Goal: Use online tool/utility: Utilize a website feature to perform a specific function

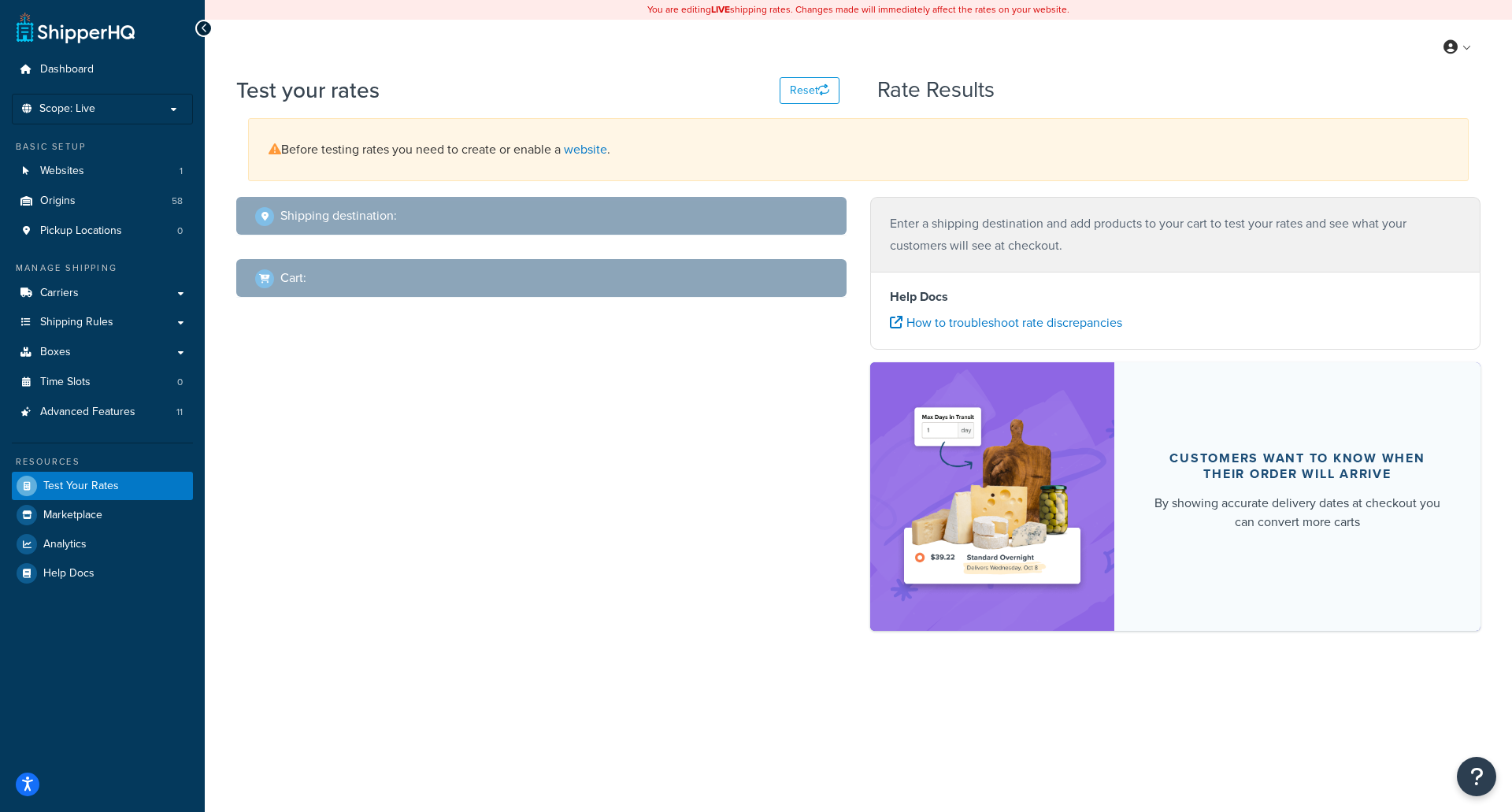
select select "[GEOGRAPHIC_DATA]"
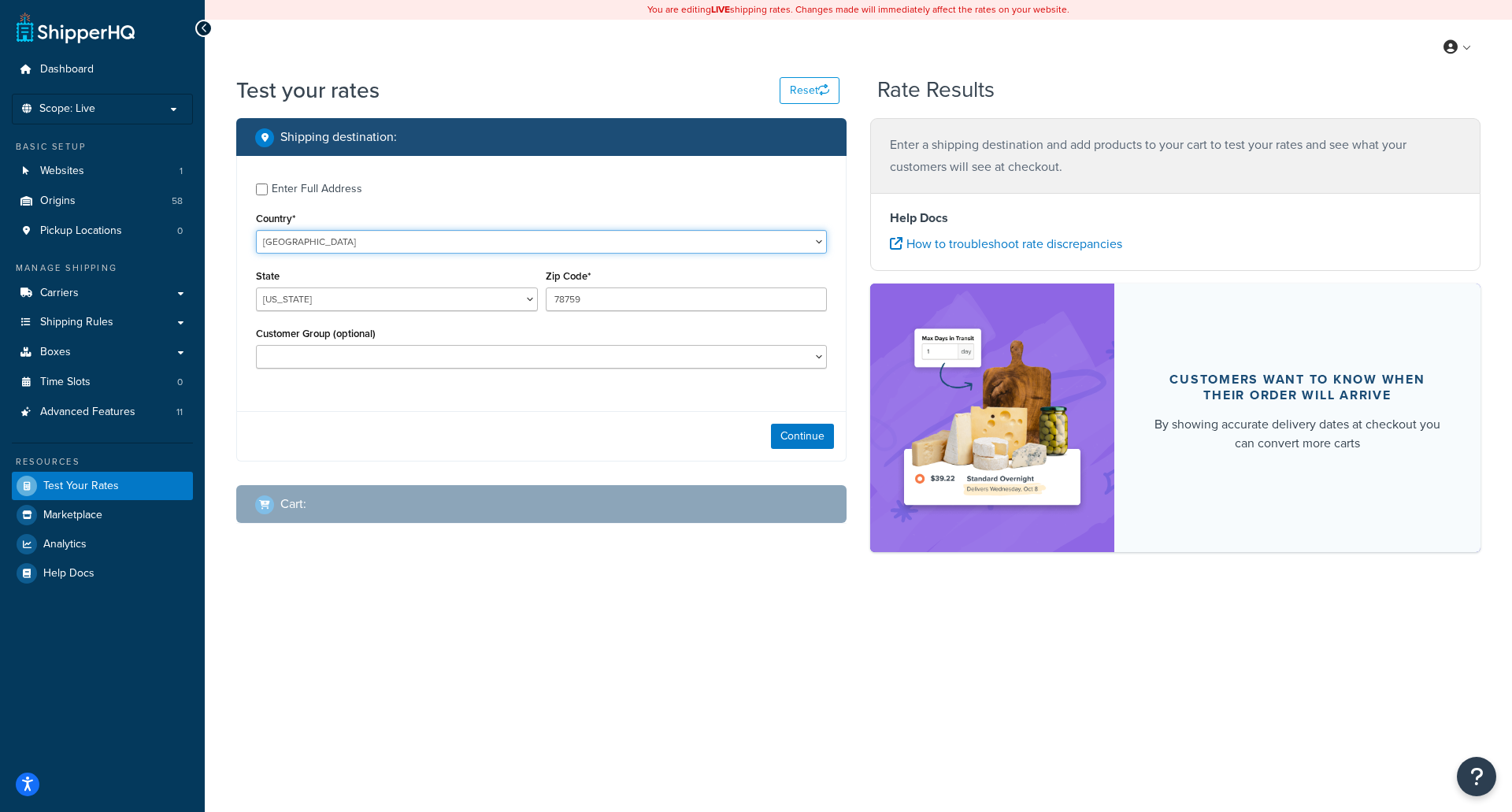
click at [317, 240] on select "[GEOGRAPHIC_DATA] [GEOGRAPHIC_DATA] [GEOGRAPHIC_DATA] [GEOGRAPHIC_DATA] [GEOGRA…" at bounding box center [541, 241] width 571 height 23
select select "CA"
click at [256, 230] on select "[GEOGRAPHIC_DATA] [GEOGRAPHIC_DATA] [GEOGRAPHIC_DATA] [GEOGRAPHIC_DATA] [GEOGRA…" at bounding box center [541, 241] width 571 height 23
click at [317, 300] on select "[GEOGRAPHIC_DATA] [GEOGRAPHIC_DATA] [GEOGRAPHIC_DATA] [GEOGRAPHIC_DATA] [GEOGRA…" at bounding box center [396, 299] width 282 height 23
select select "ON"
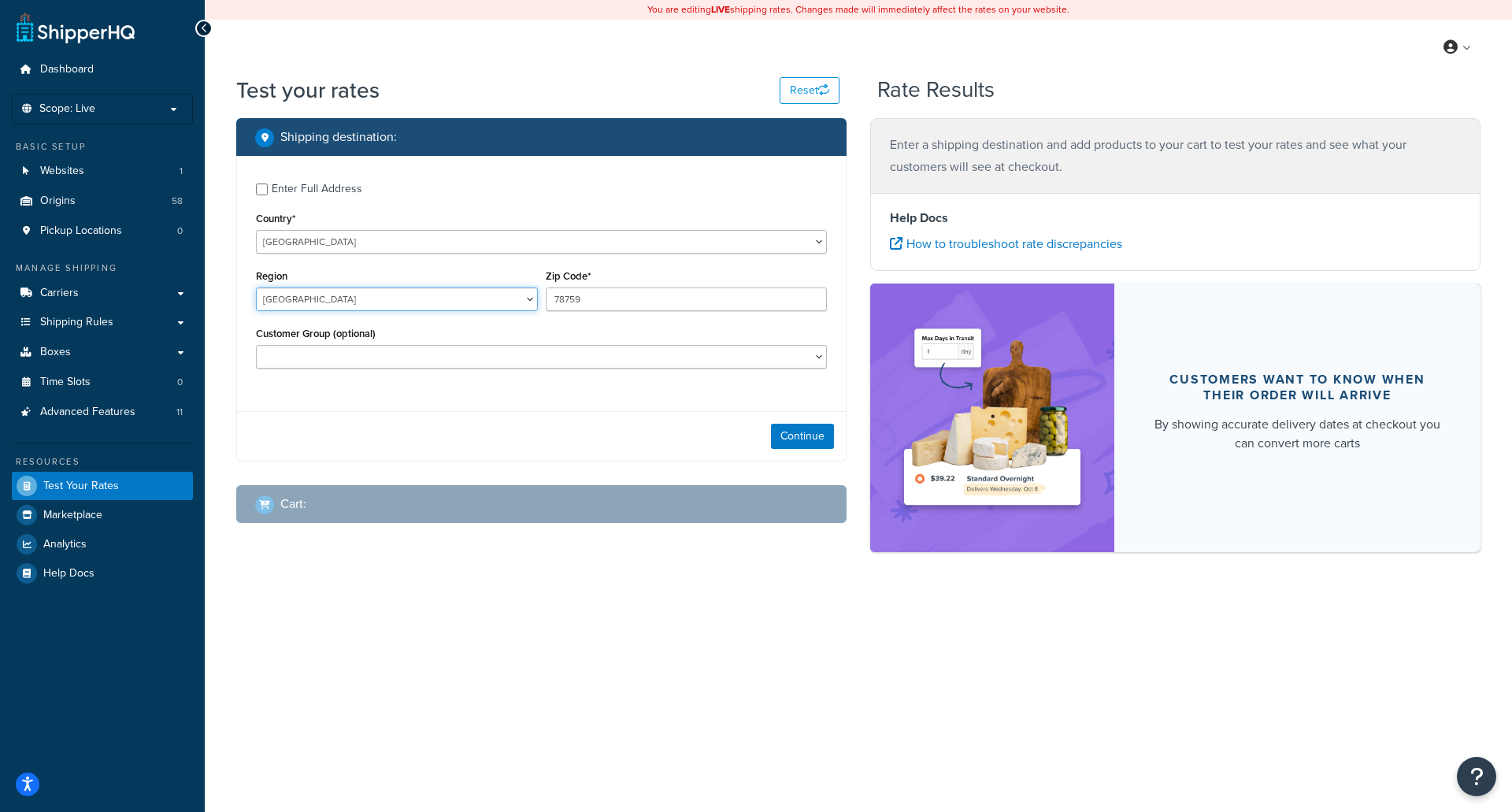
click at [256, 287] on select "[GEOGRAPHIC_DATA] [GEOGRAPHIC_DATA] [GEOGRAPHIC_DATA] [GEOGRAPHIC_DATA] [GEOGRA…" at bounding box center [396, 299] width 282 height 23
click at [609, 298] on input "78759" at bounding box center [686, 299] width 282 height 23
type input "7"
type input "L9T 4C8"
click at [261, 186] on input "Enter Full Address" at bounding box center [261, 189] width 12 height 12
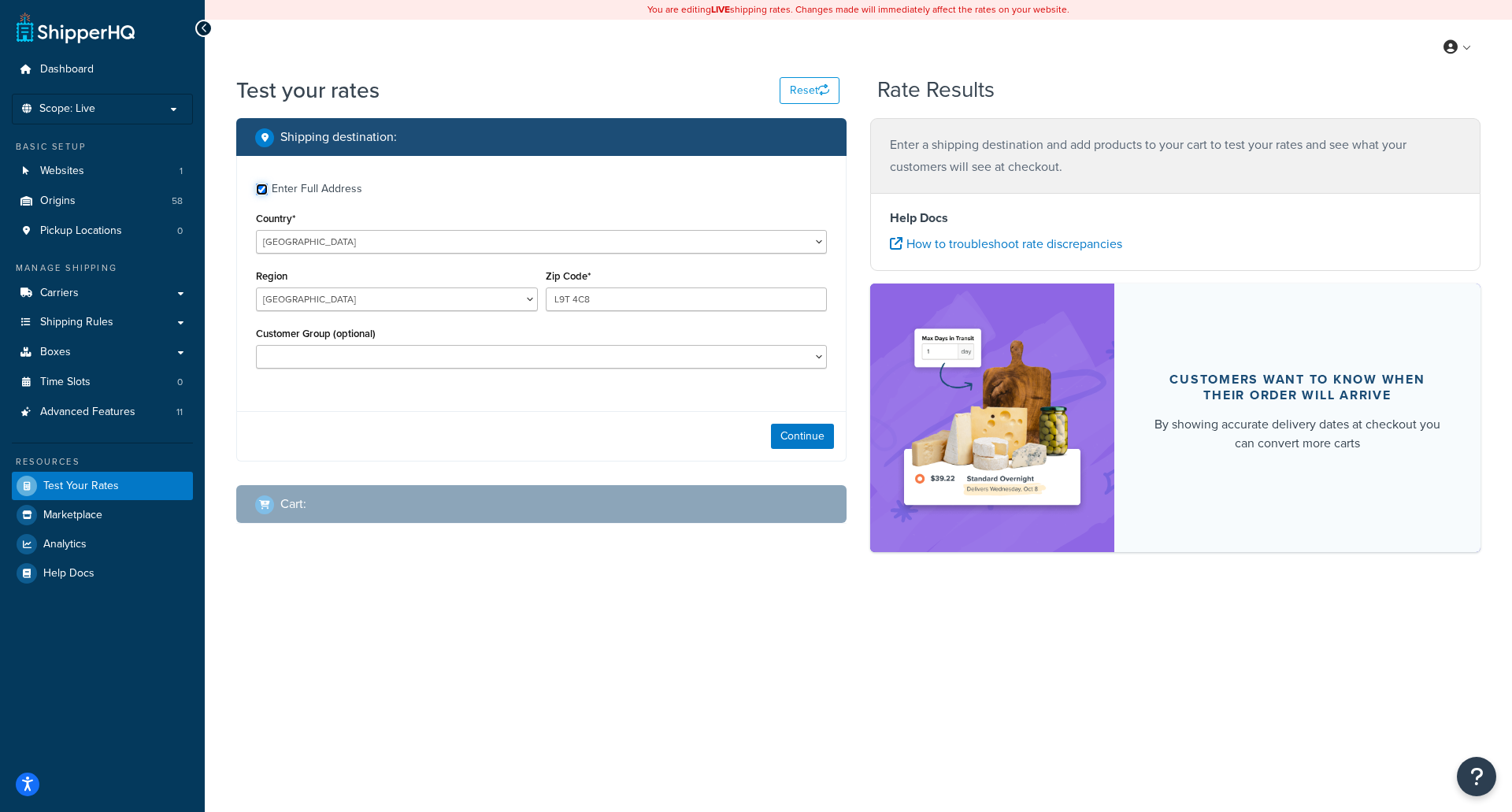
checkbox input "true"
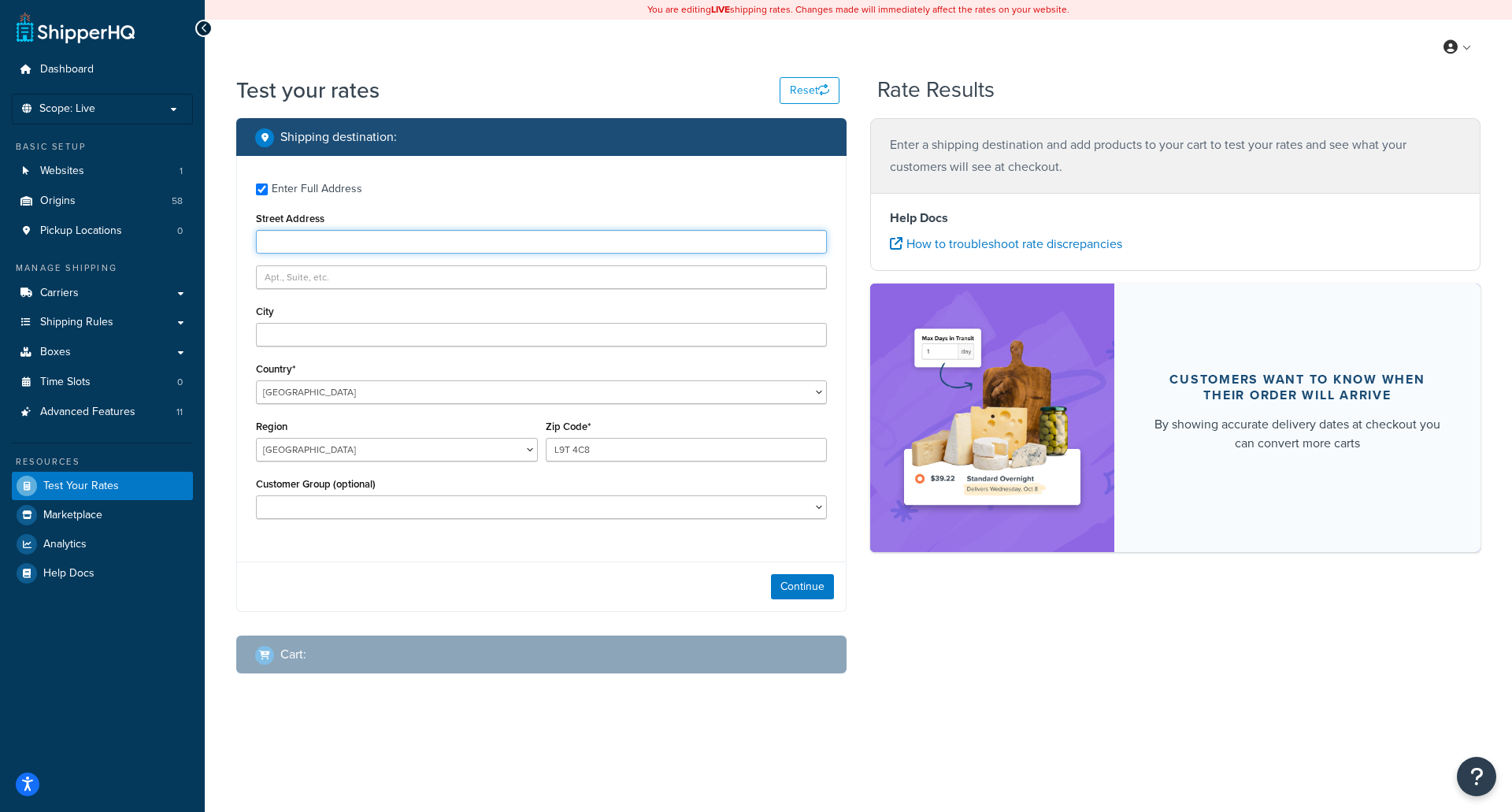
click at [310, 248] on input "Street Address" at bounding box center [541, 241] width 571 height 23
type input "[STREET_ADDRESS]"
type input "[PERSON_NAME]"
click at [805, 588] on button "Continue" at bounding box center [802, 587] width 63 height 25
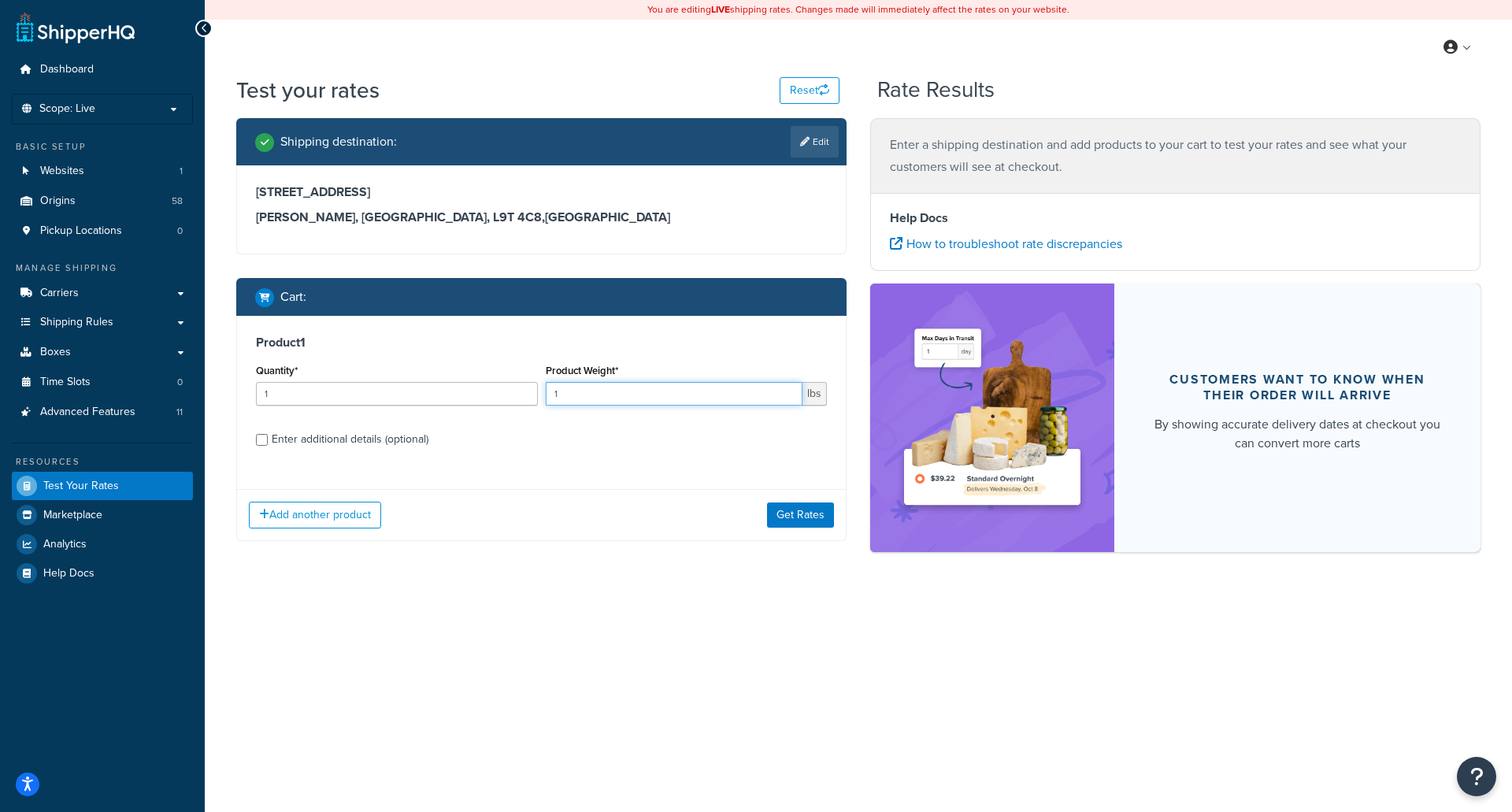
click at [604, 398] on input "1" at bounding box center [674, 394] width 257 height 23
type input "114"
click at [261, 436] on input "Enter additional details (optional)" at bounding box center [261, 440] width 12 height 12
checkbox input "true"
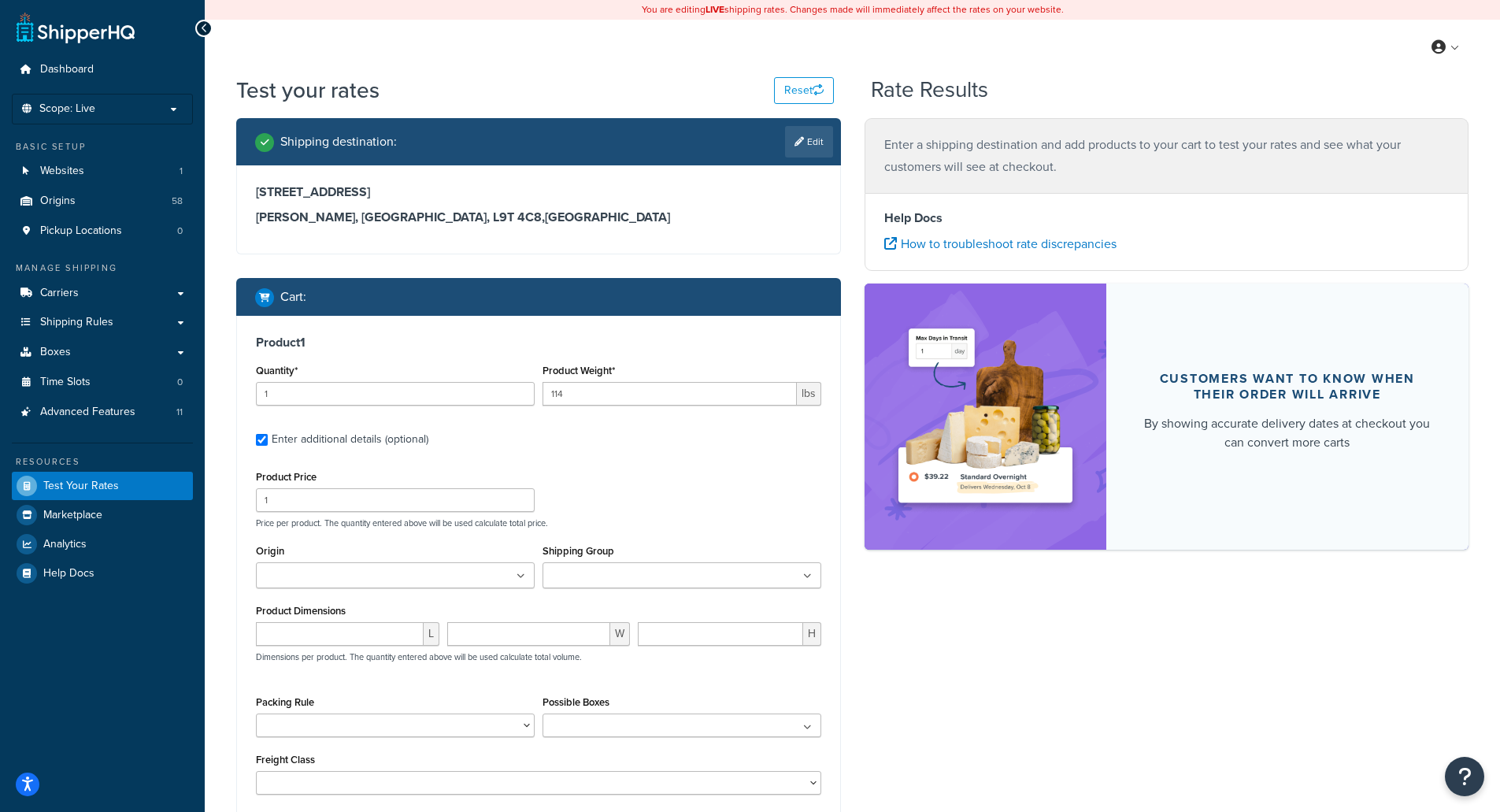
click at [284, 569] on input "Origin" at bounding box center [330, 577] width 139 height 18
click at [239, 563] on div "Product 1 Quantity* 1 Product Weight* 114 lbs Enter additional details (optiona…" at bounding box center [539, 571] width 603 height 509
click at [274, 636] on input "number" at bounding box center [339, 634] width 168 height 23
type input "73"
type input "26"
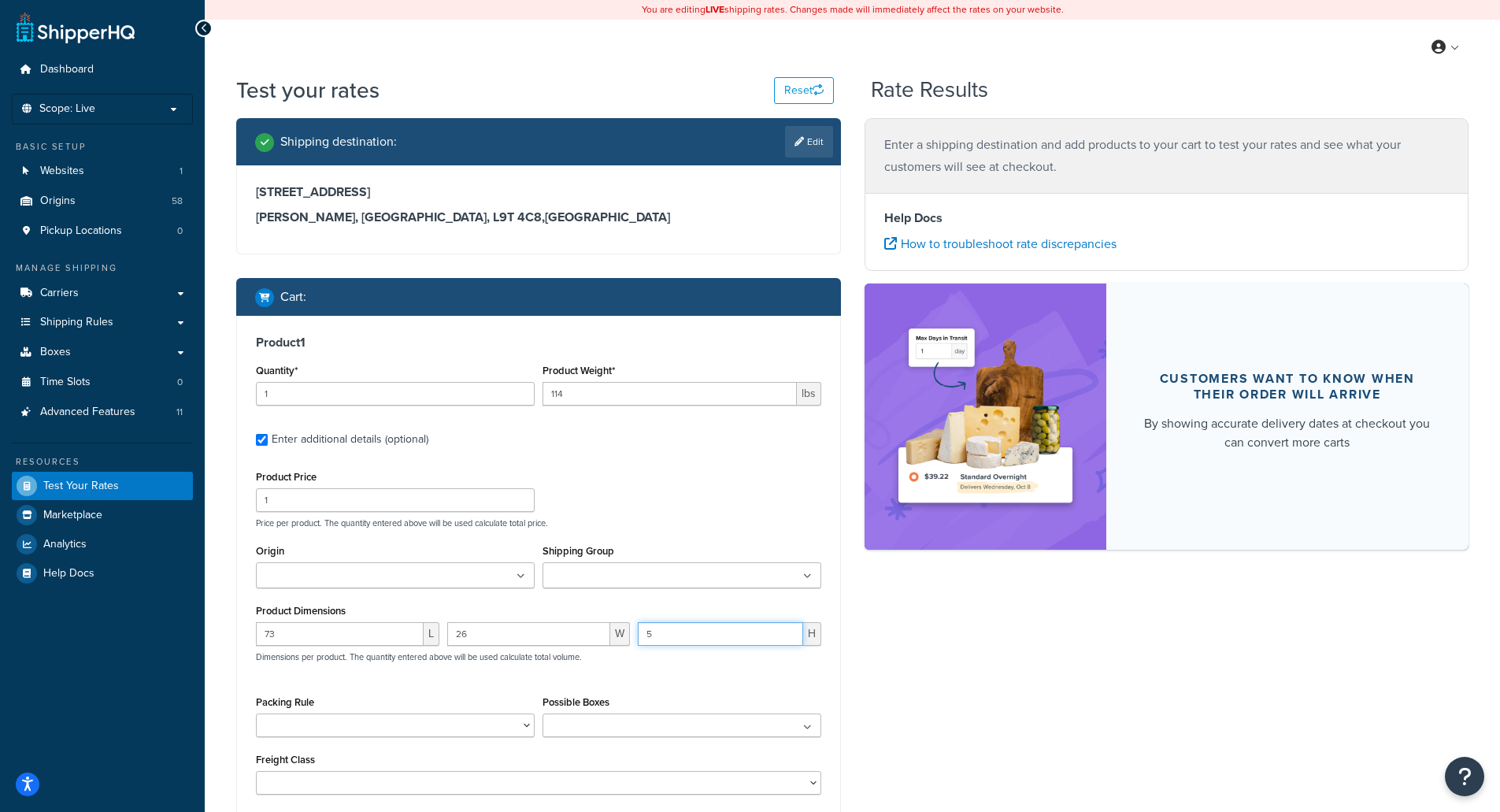
type input "5"
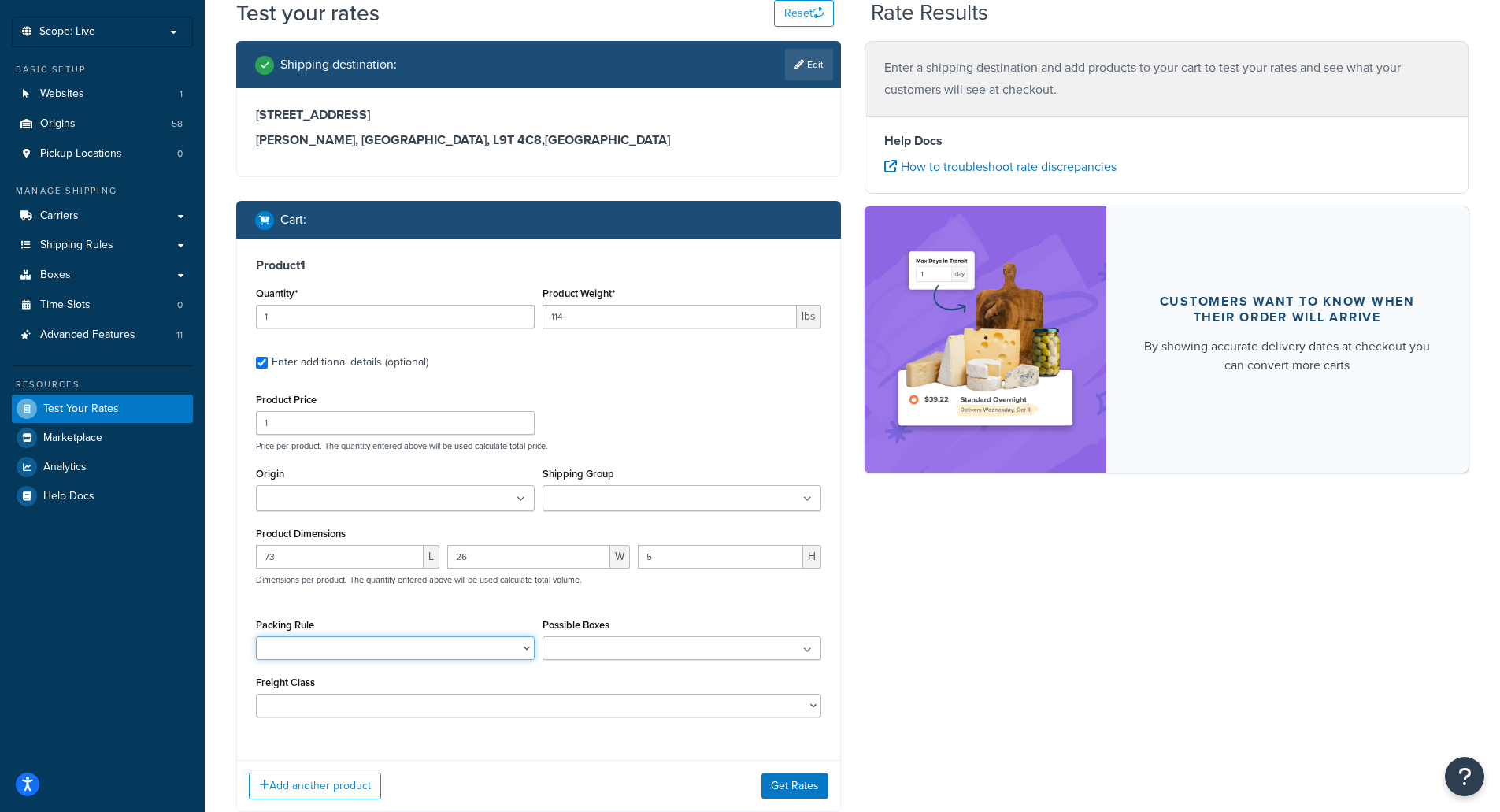
scroll to position [179, 0]
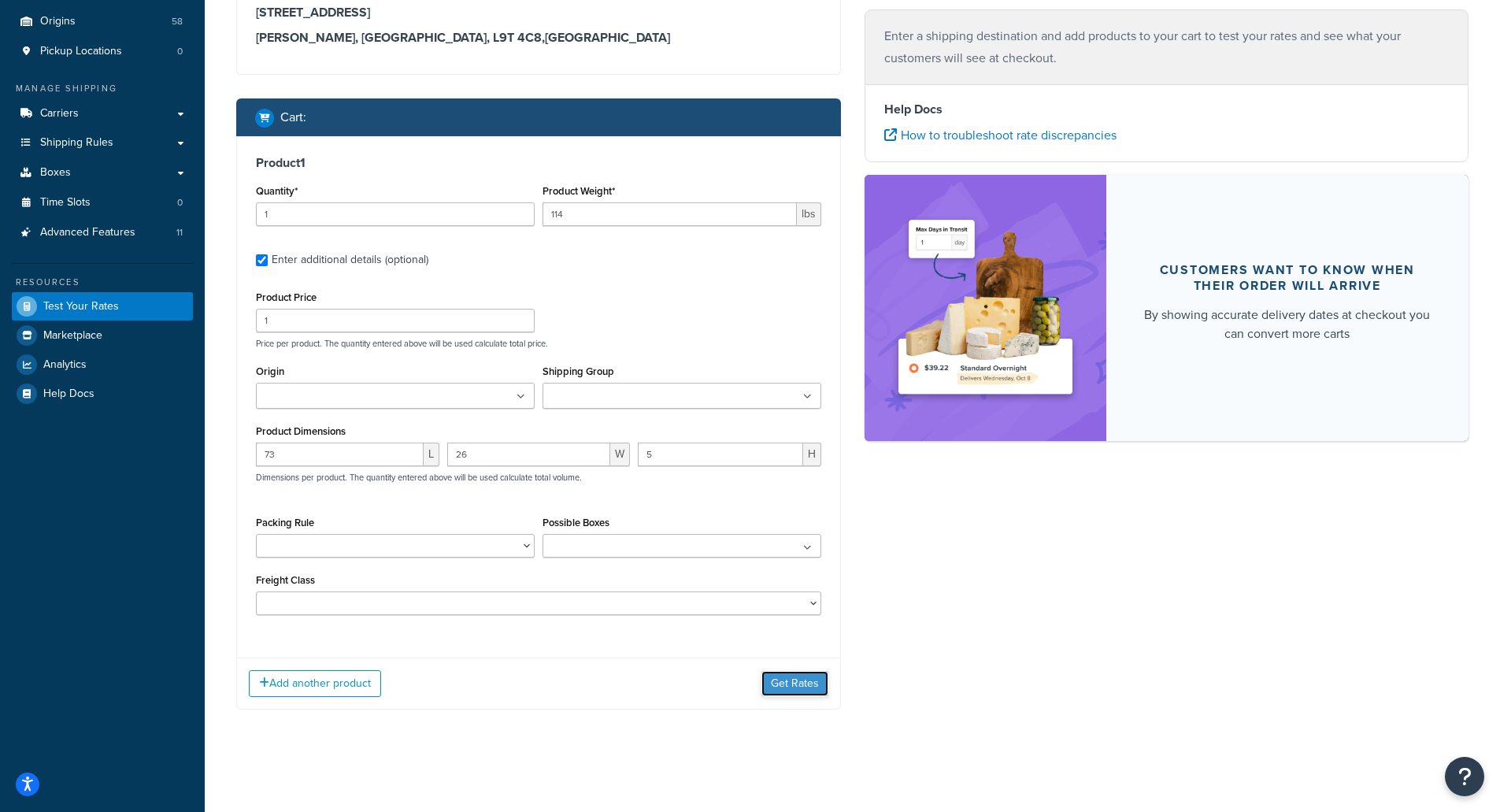
click at [789, 686] on button "Get Rates" at bounding box center [795, 684] width 67 height 25
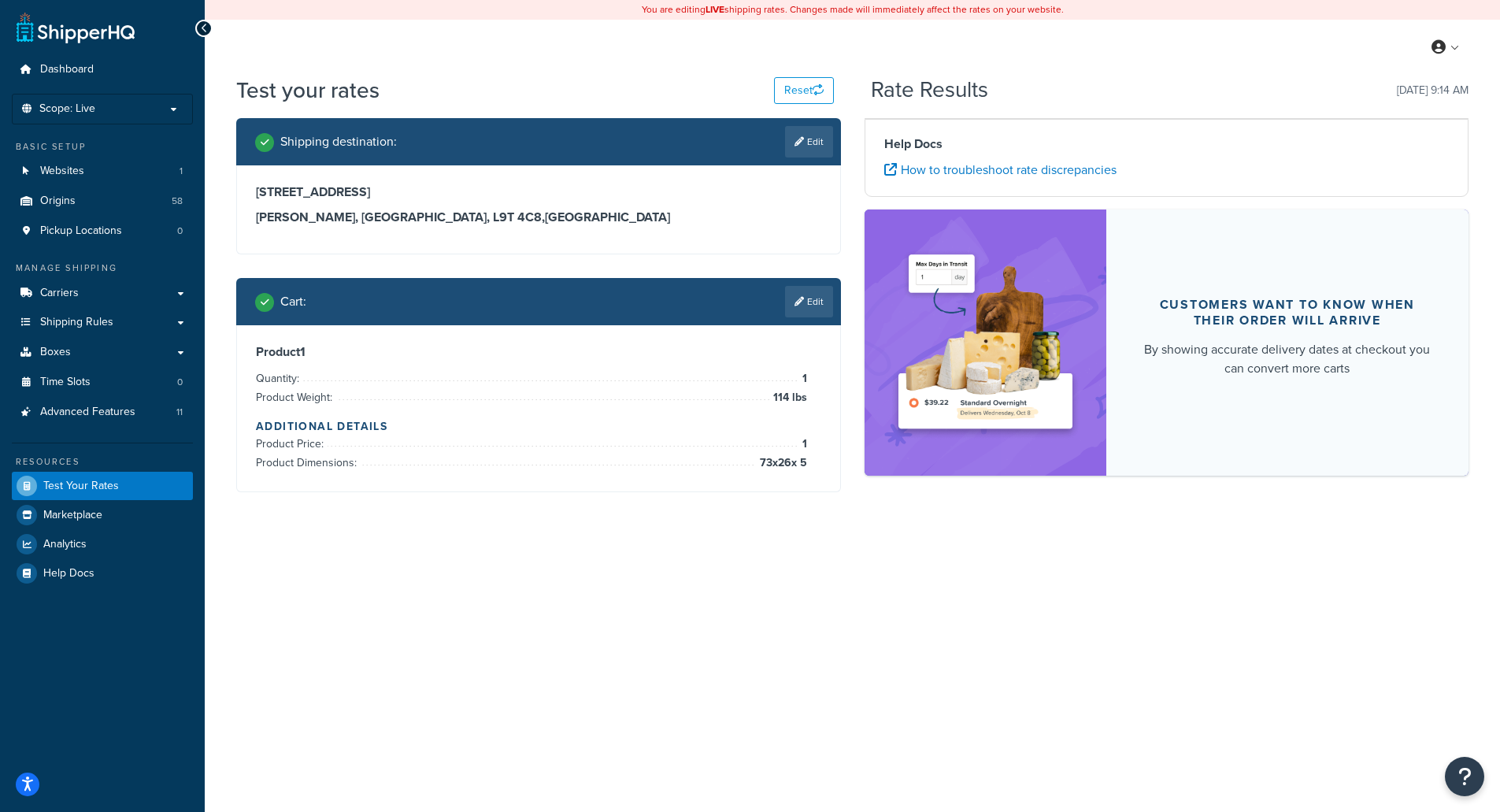
scroll to position [0, 0]
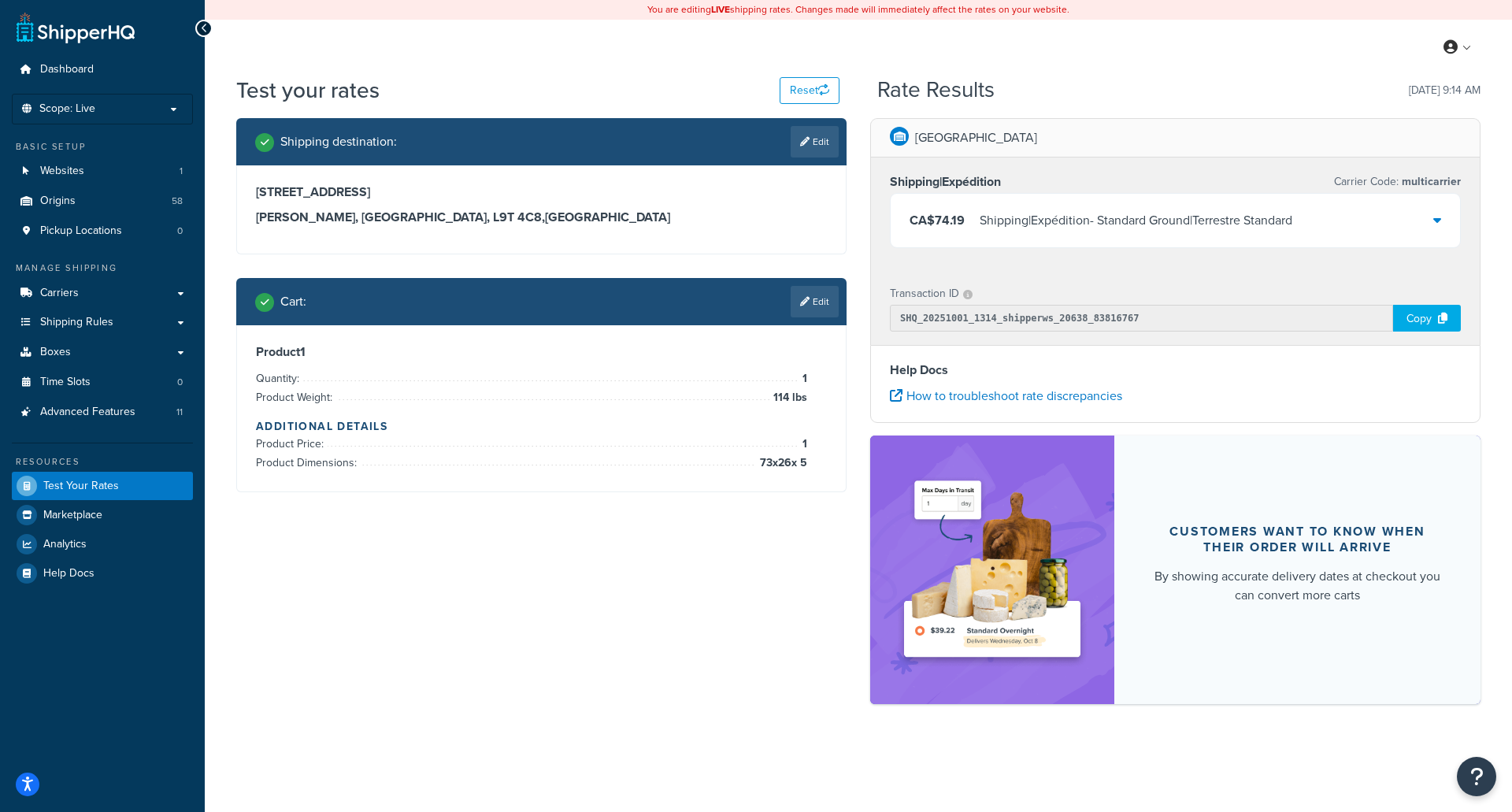
click at [1435, 219] on icon at bounding box center [1437, 220] width 8 height 13
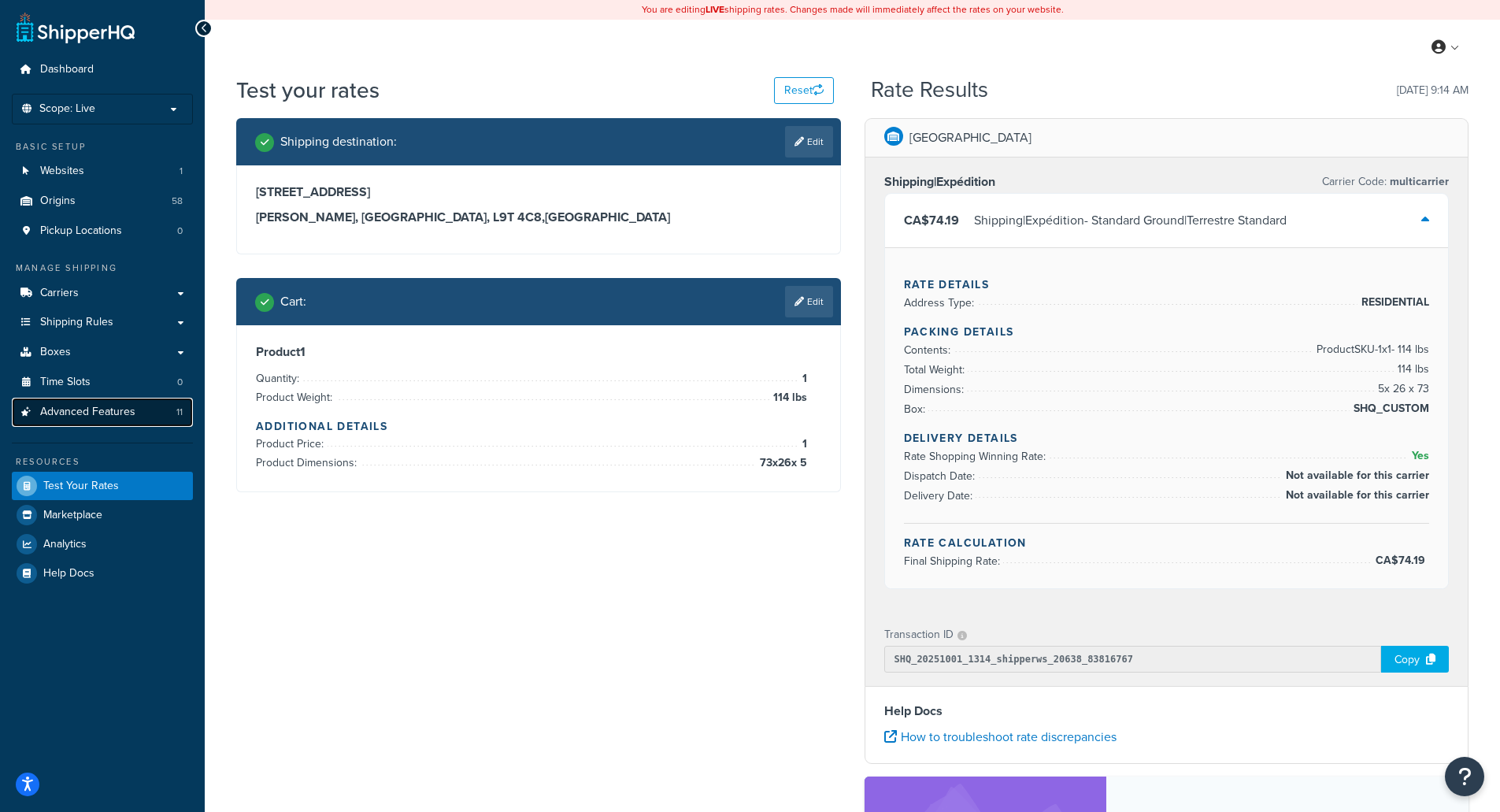
click at [105, 406] on span "Advanced Features" at bounding box center [88, 412] width 96 height 13
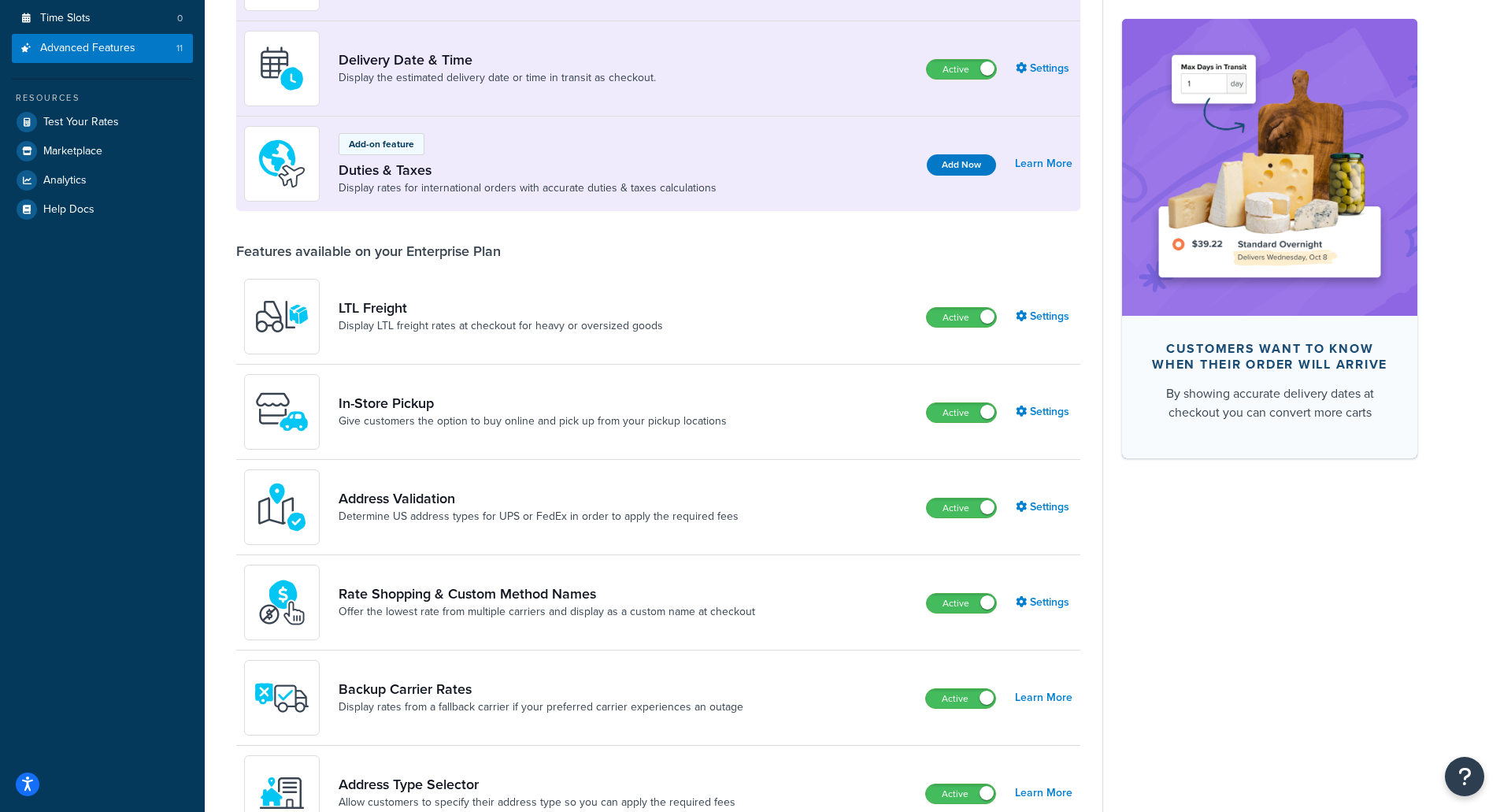
scroll to position [394, 0]
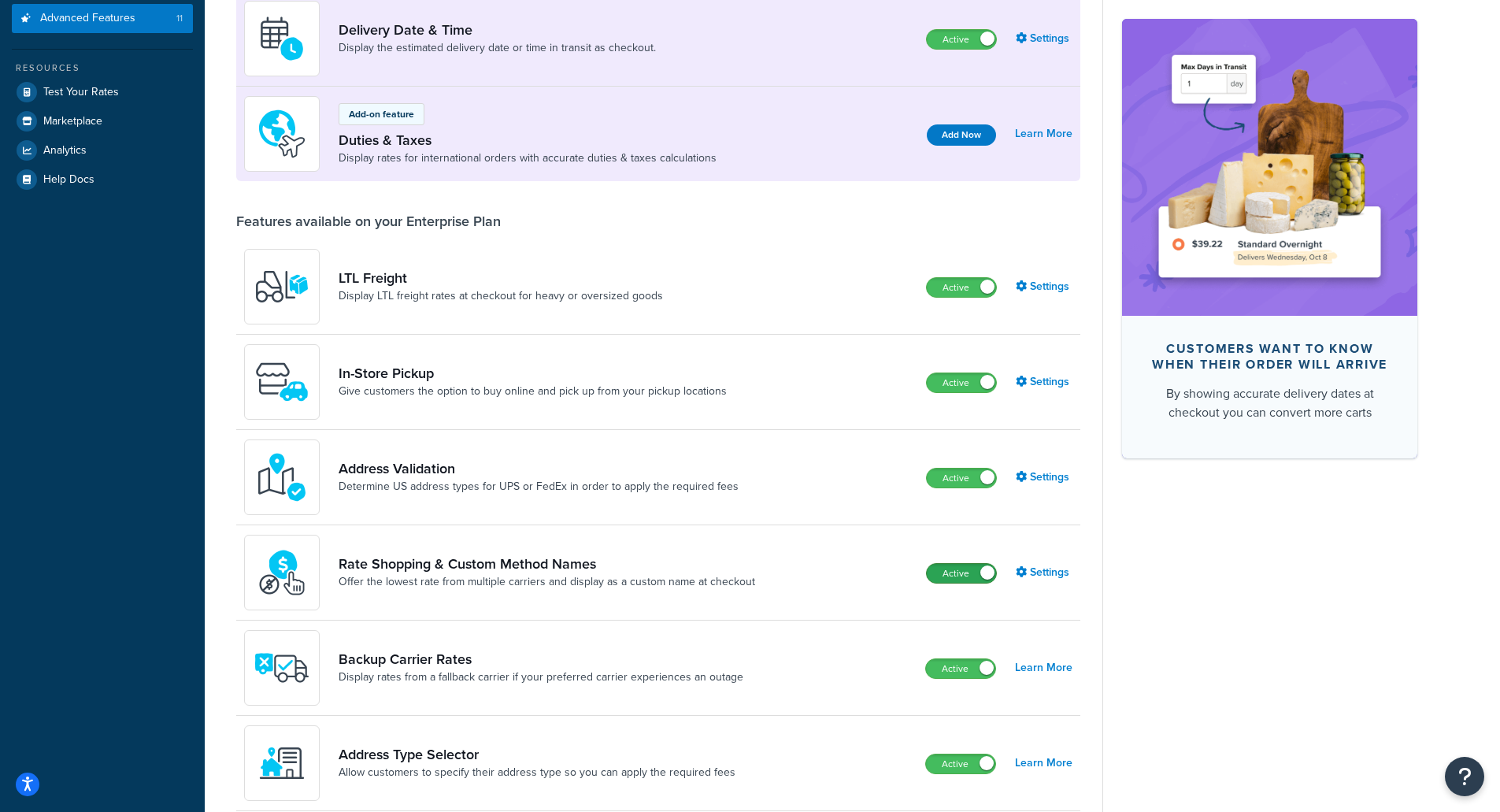
click at [943, 575] on label "Active" at bounding box center [961, 573] width 70 height 19
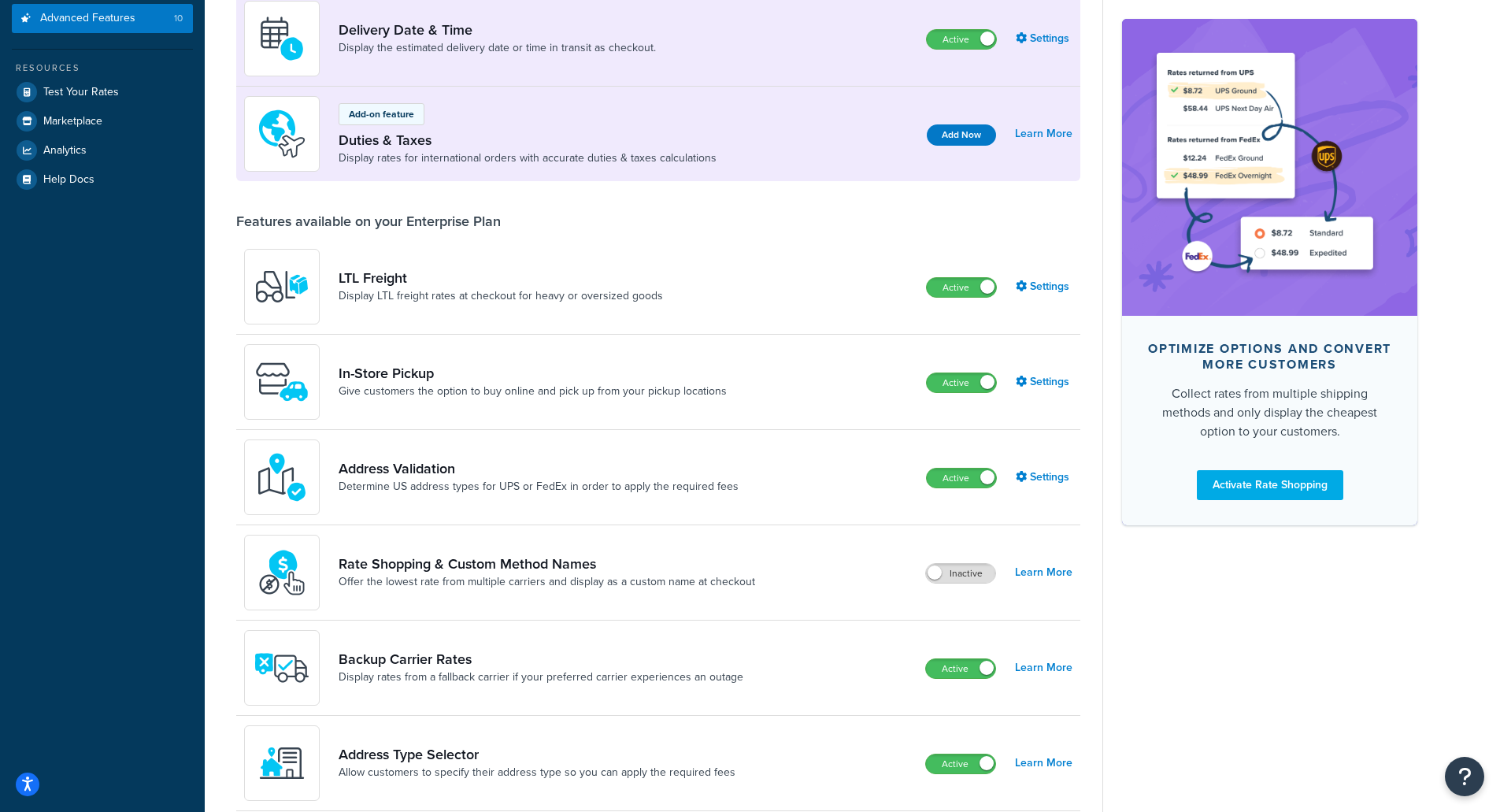
scroll to position [158, 0]
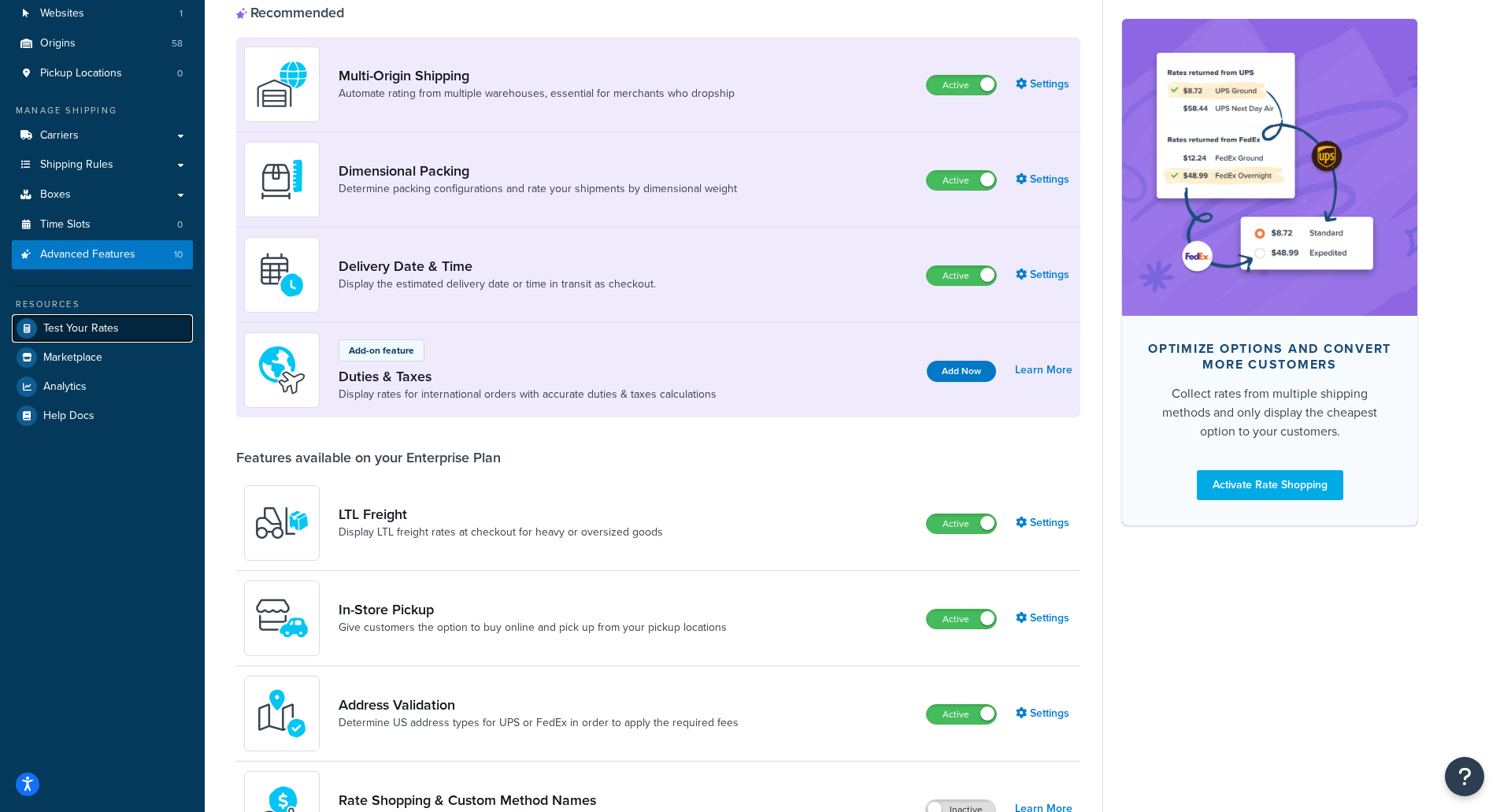
click at [95, 329] on span "Test Your Rates" at bounding box center [81, 328] width 75 height 13
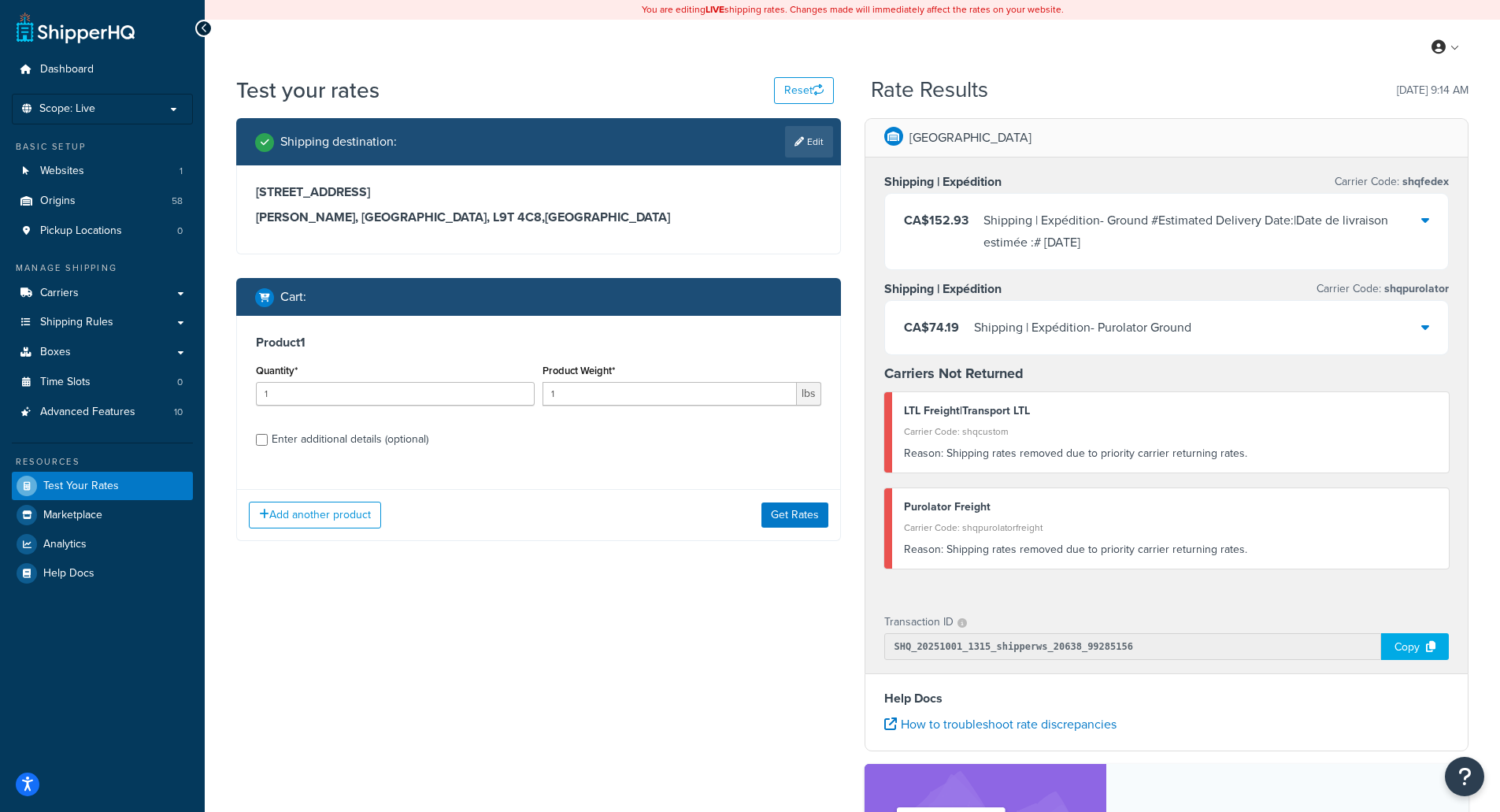
click at [1426, 223] on icon at bounding box center [1425, 220] width 8 height 13
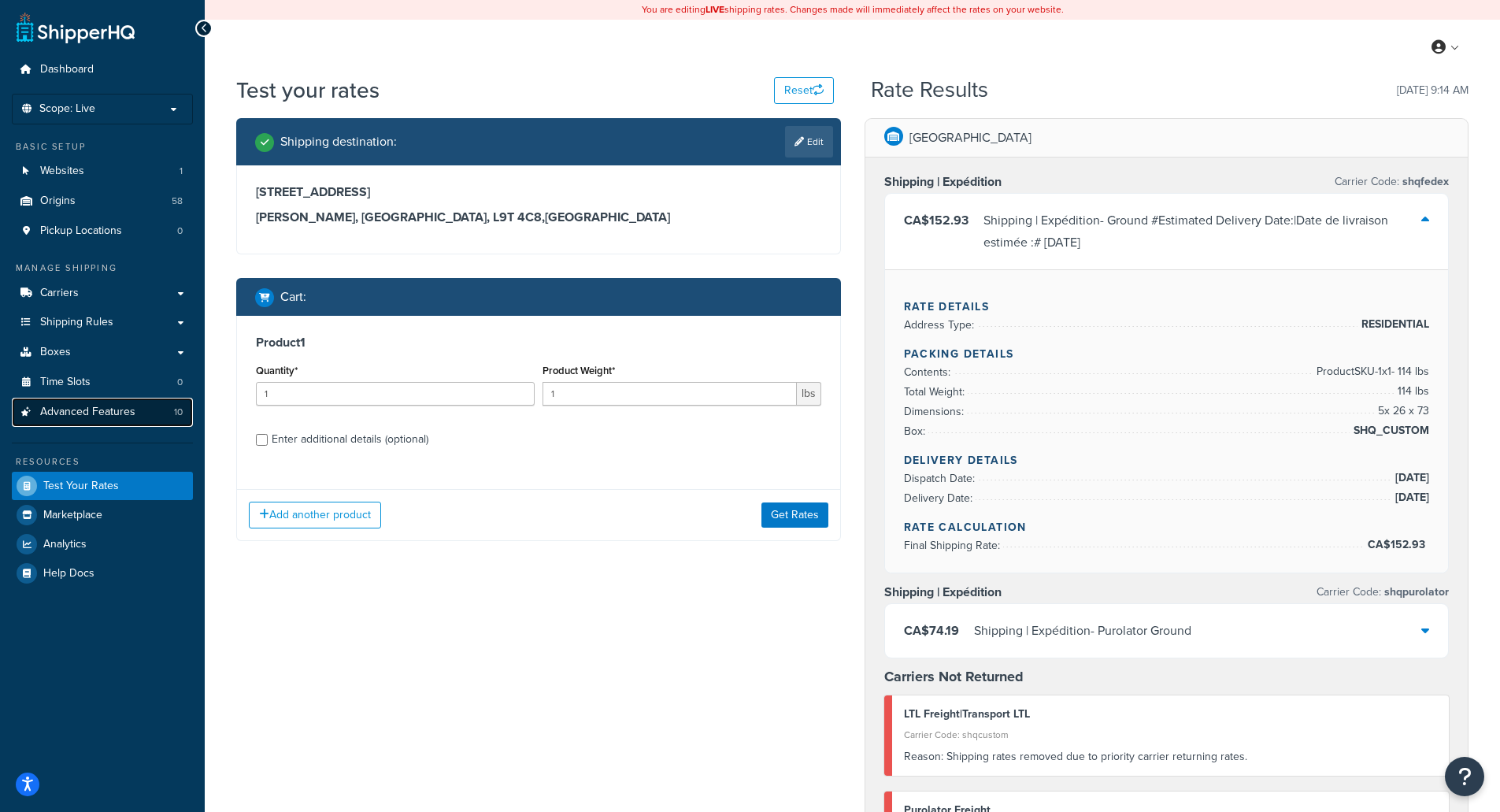
click at [92, 411] on span "Advanced Features" at bounding box center [88, 412] width 96 height 13
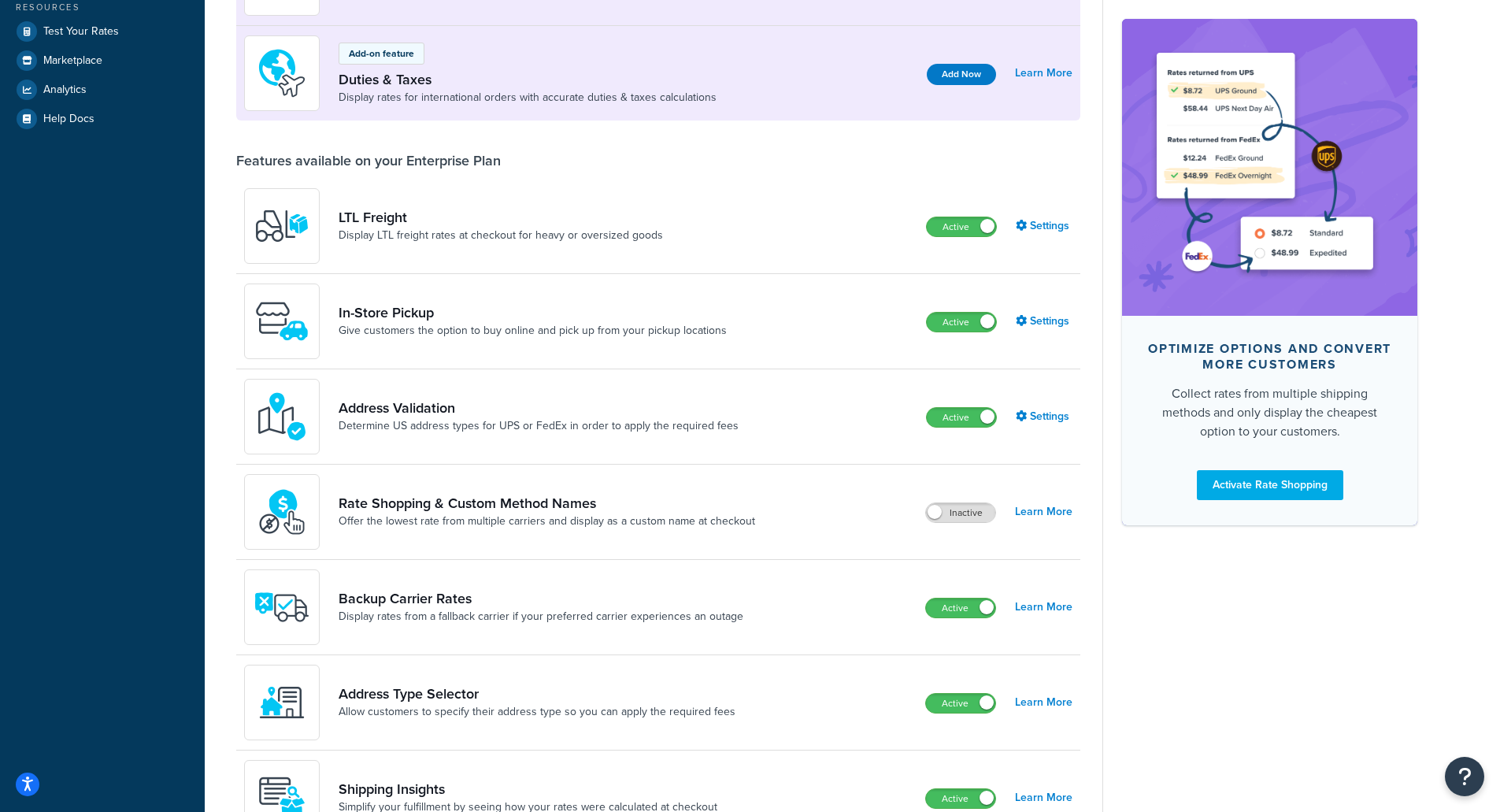
scroll to position [473, 0]
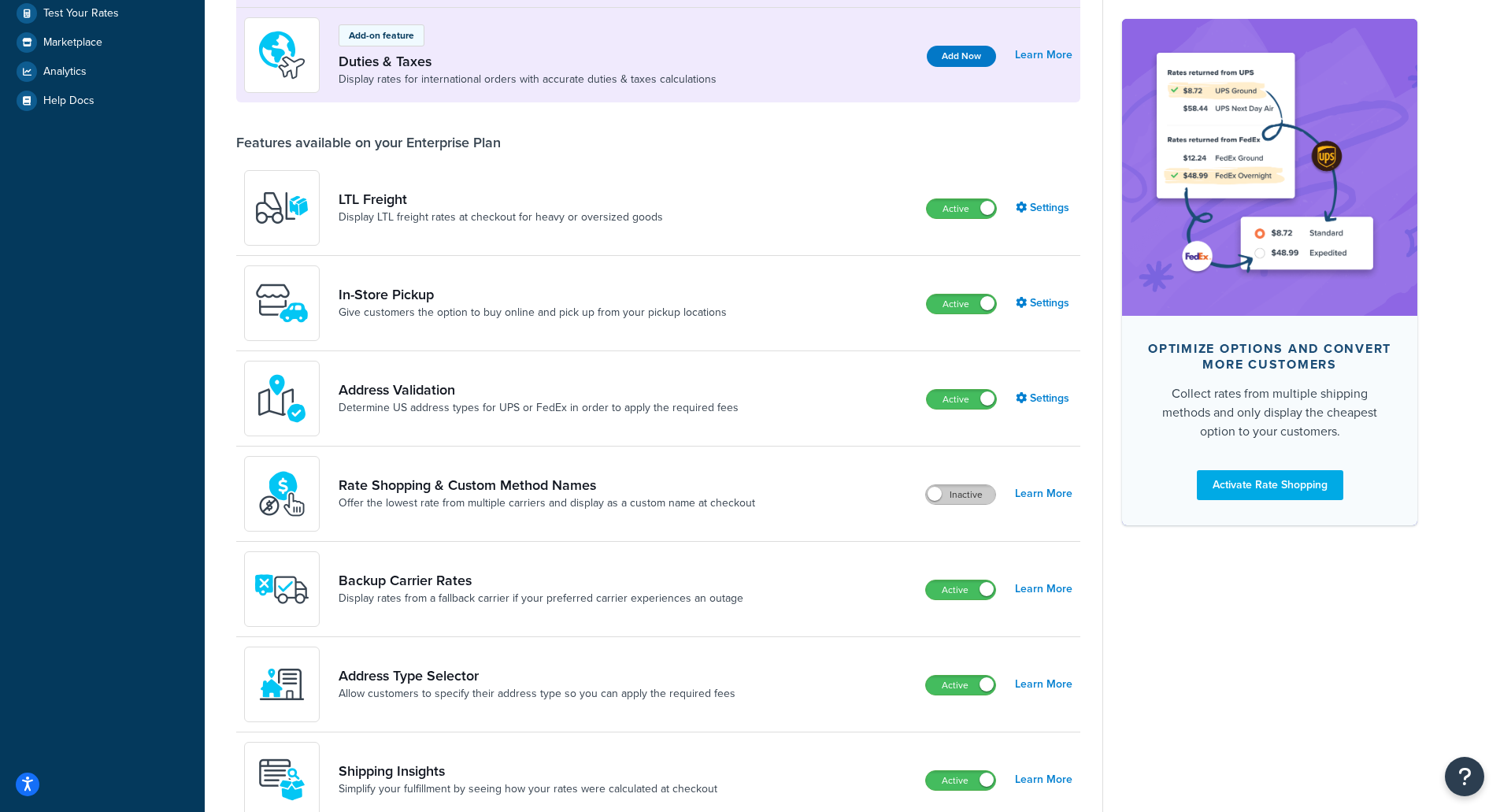
click at [984, 499] on label "Inactive" at bounding box center [960, 494] width 70 height 19
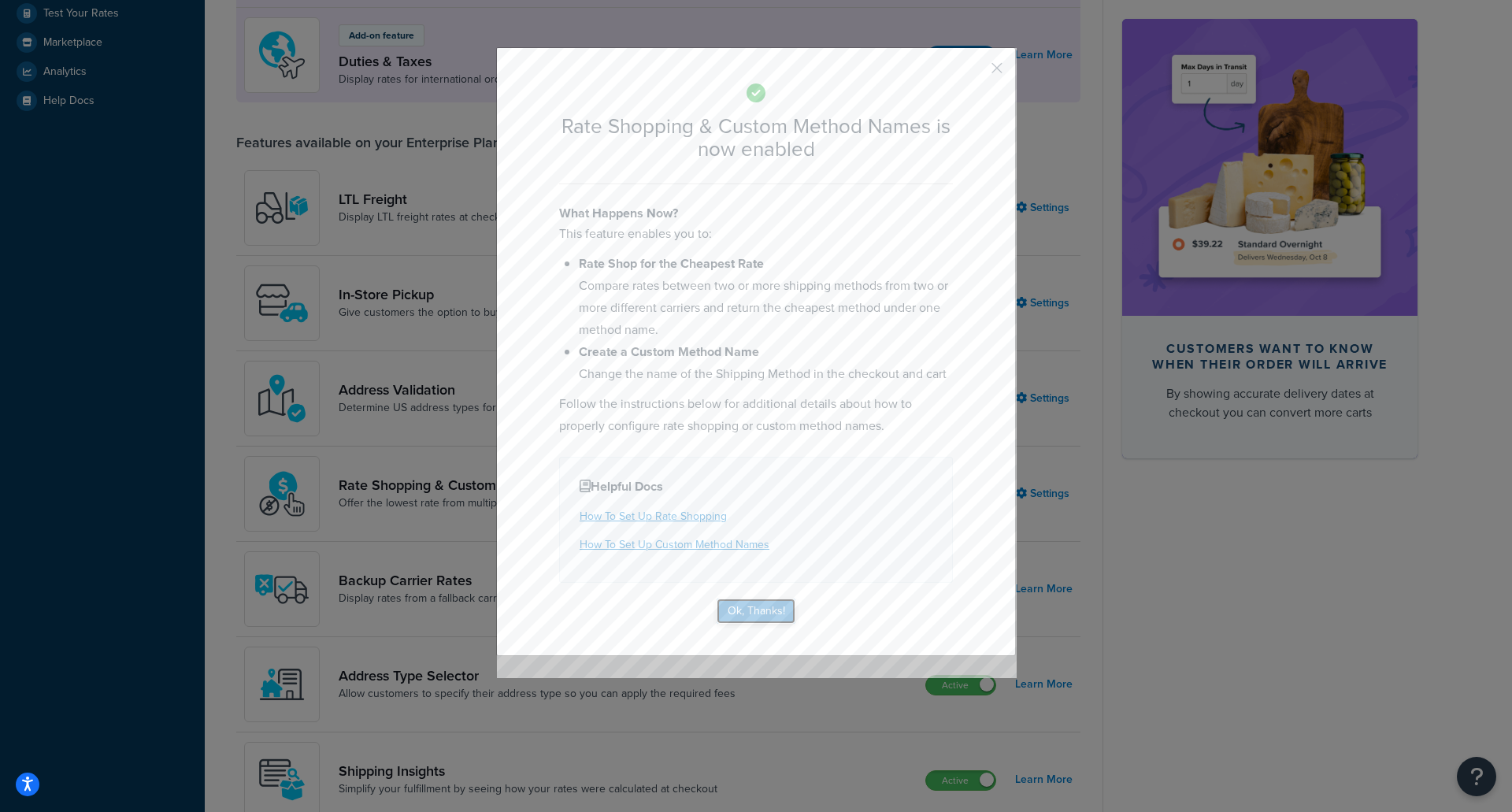
click at [752, 614] on button "Ok, Thanks!" at bounding box center [756, 611] width 79 height 25
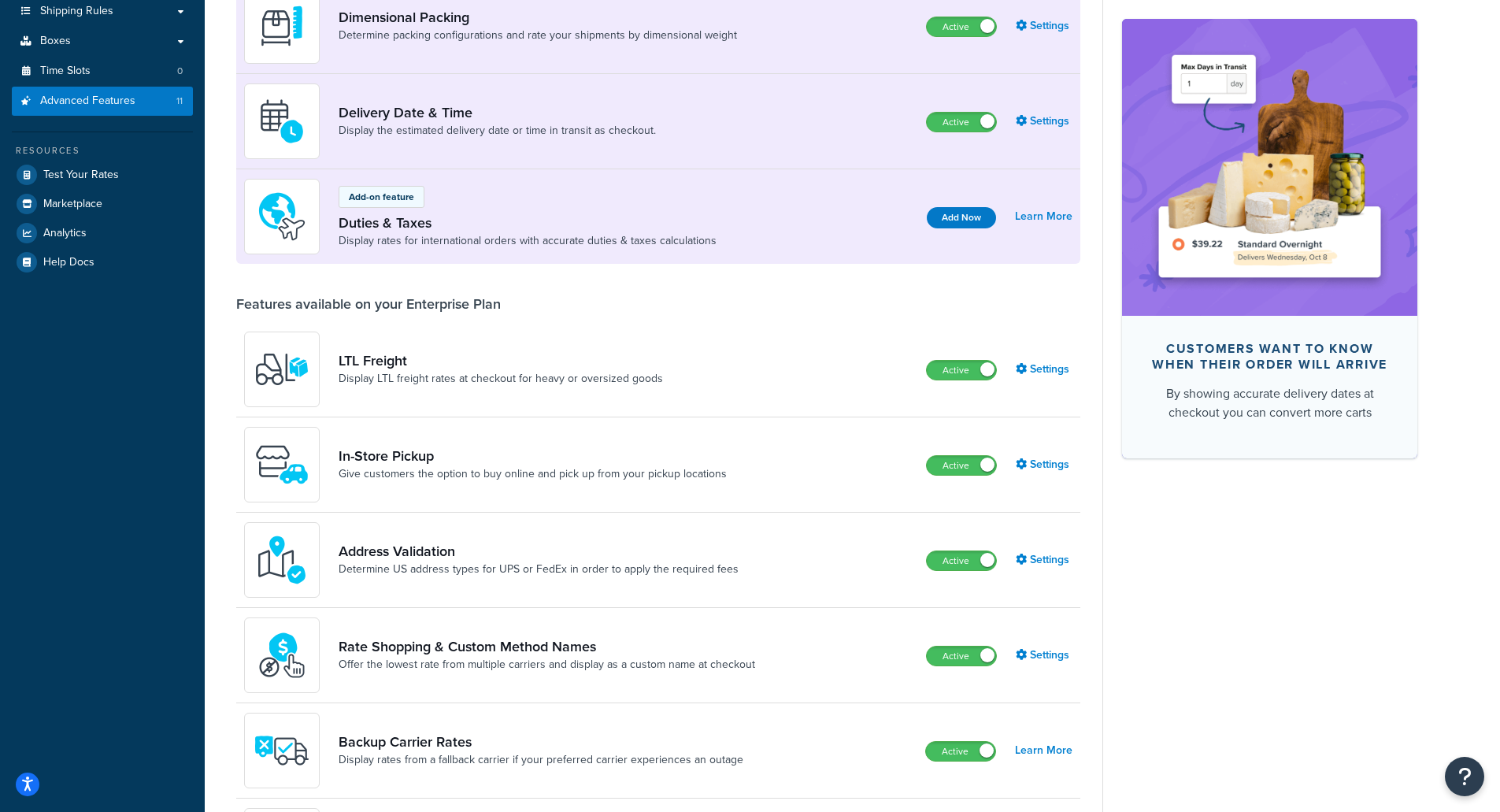
scroll to position [79, 0]
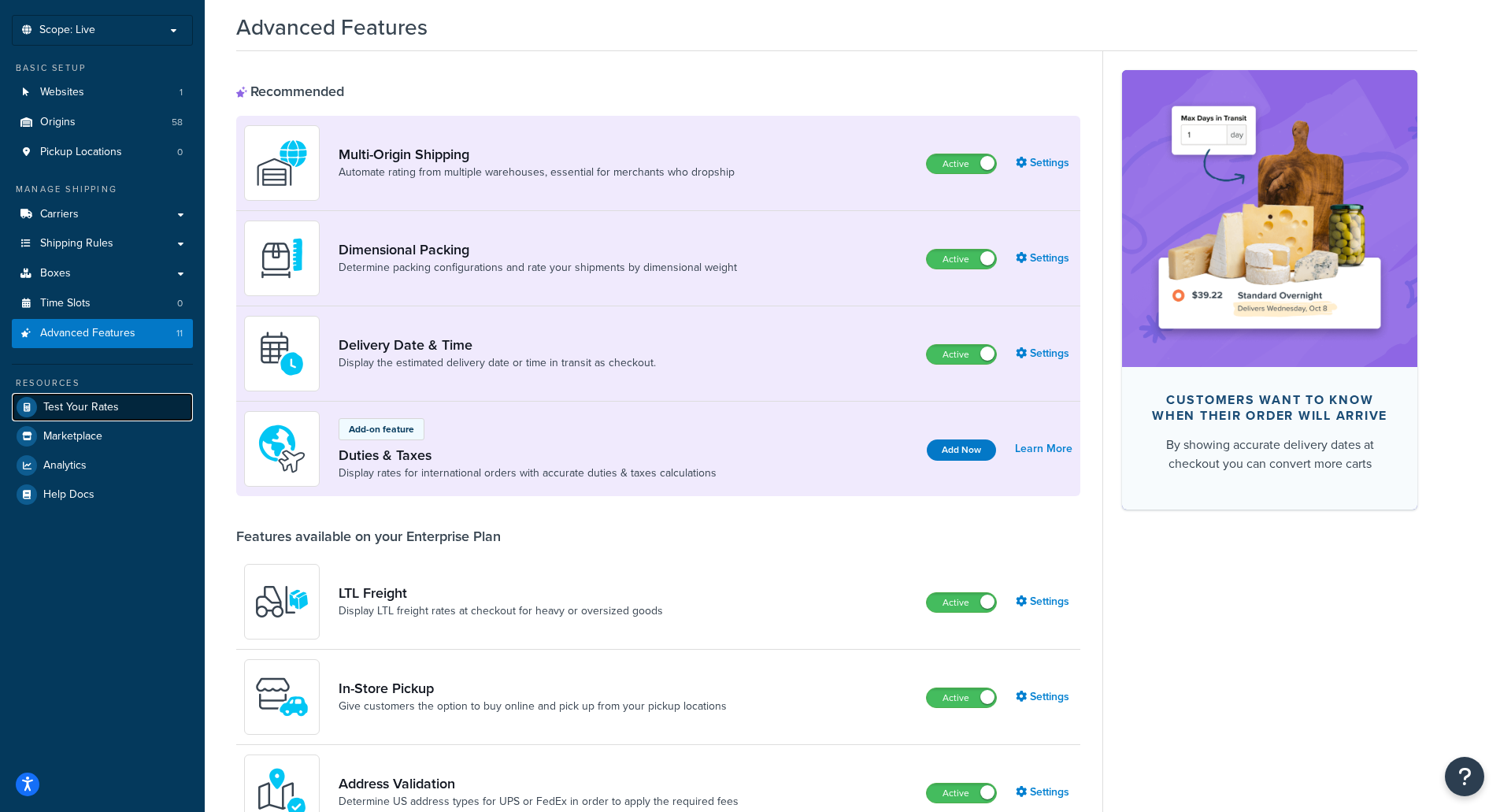
click at [75, 411] on span "Test Your Rates" at bounding box center [81, 407] width 75 height 13
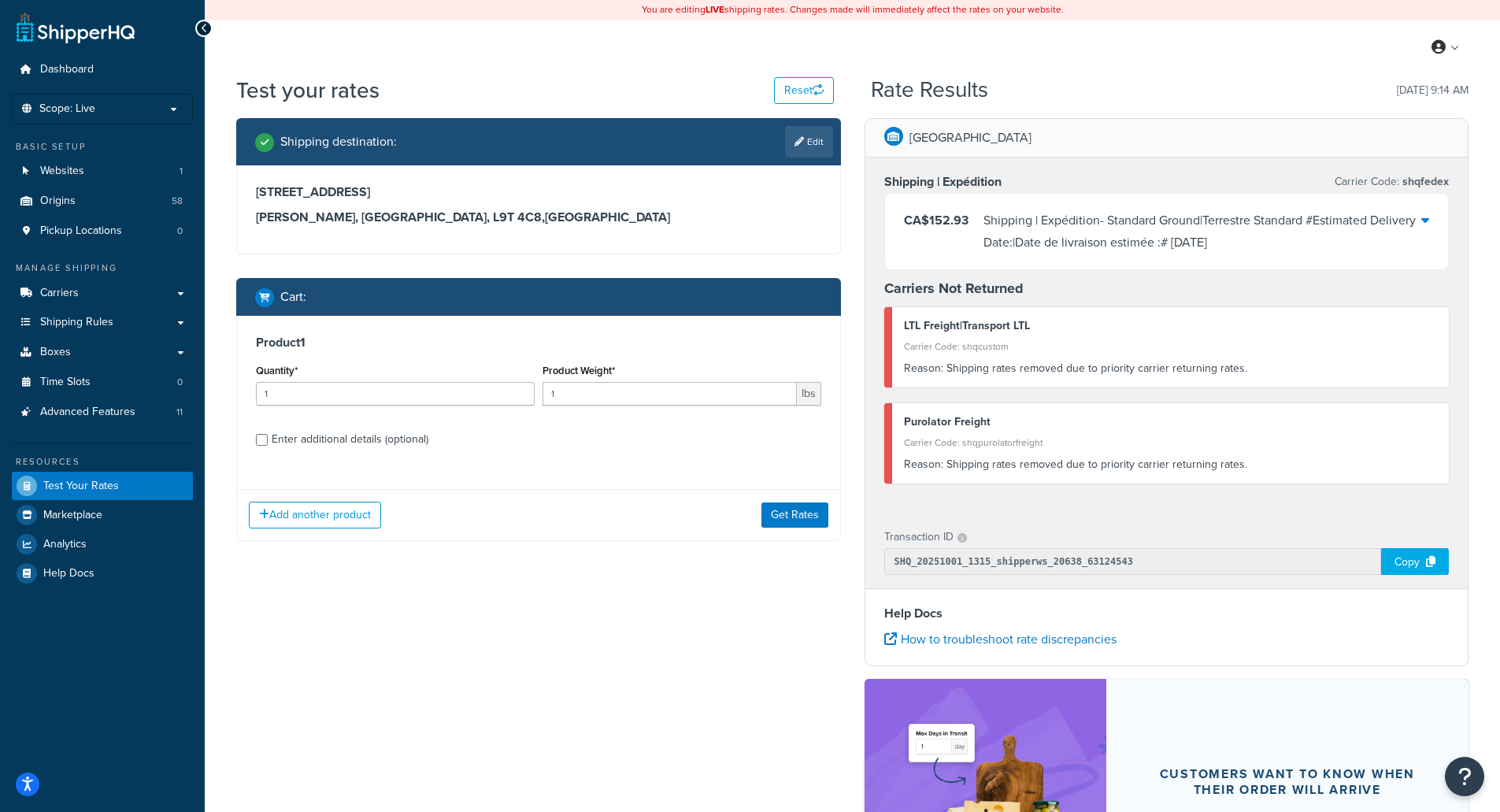
click at [1424, 217] on icon at bounding box center [1425, 220] width 8 height 13
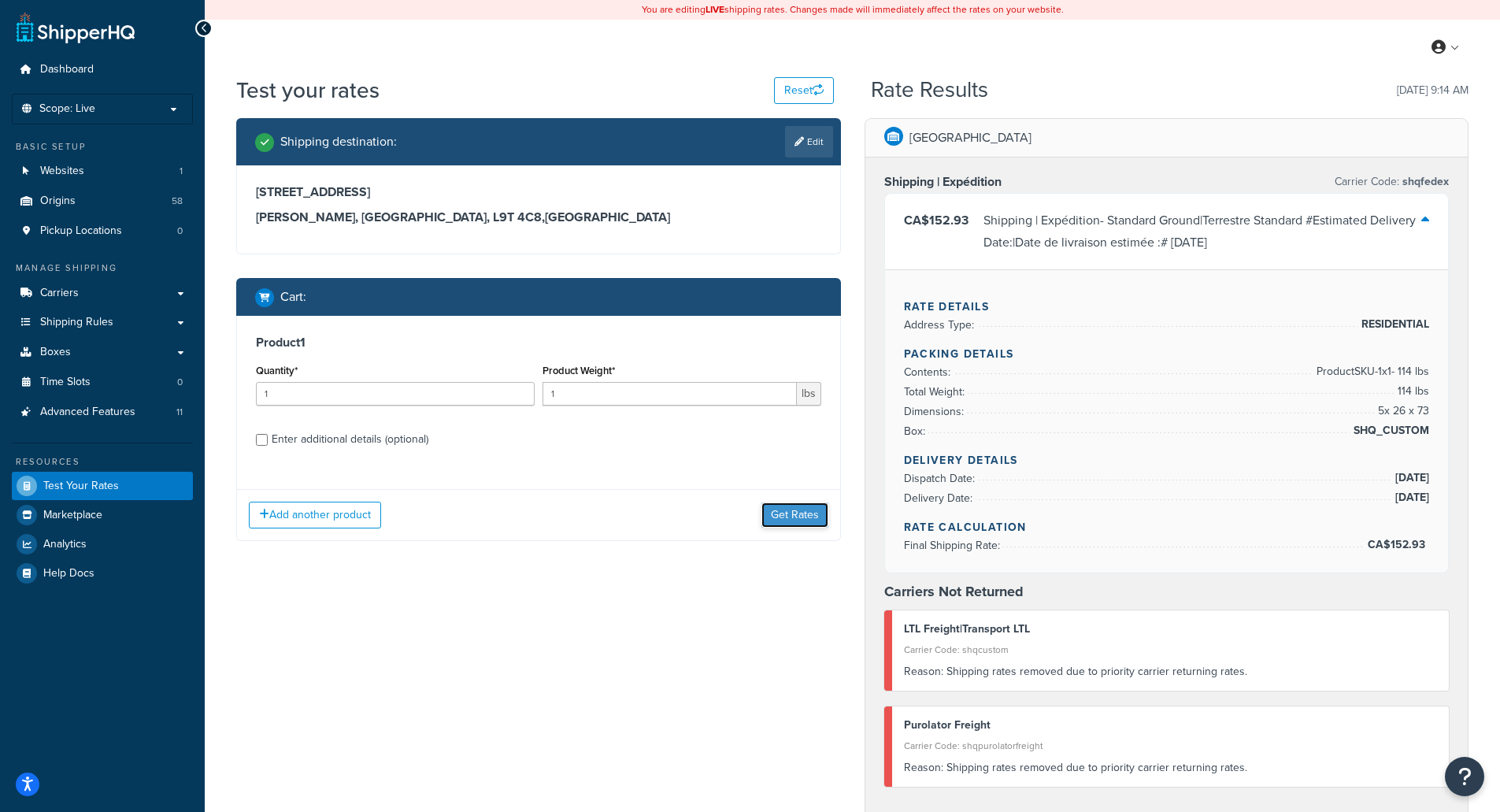
click at [792, 508] on button "Get Rates" at bounding box center [795, 515] width 67 height 25
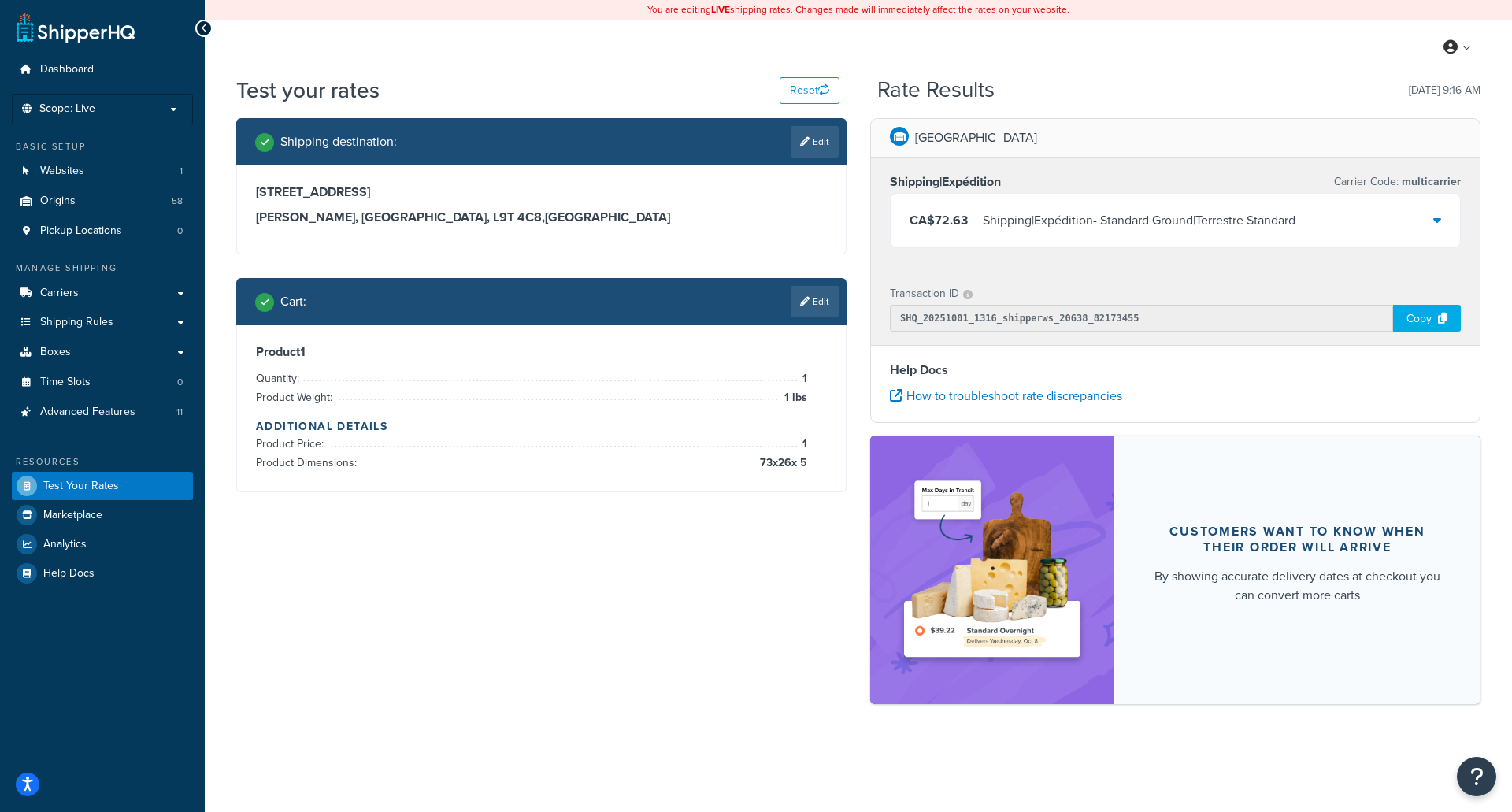
click at [1436, 219] on icon at bounding box center [1437, 220] width 8 height 13
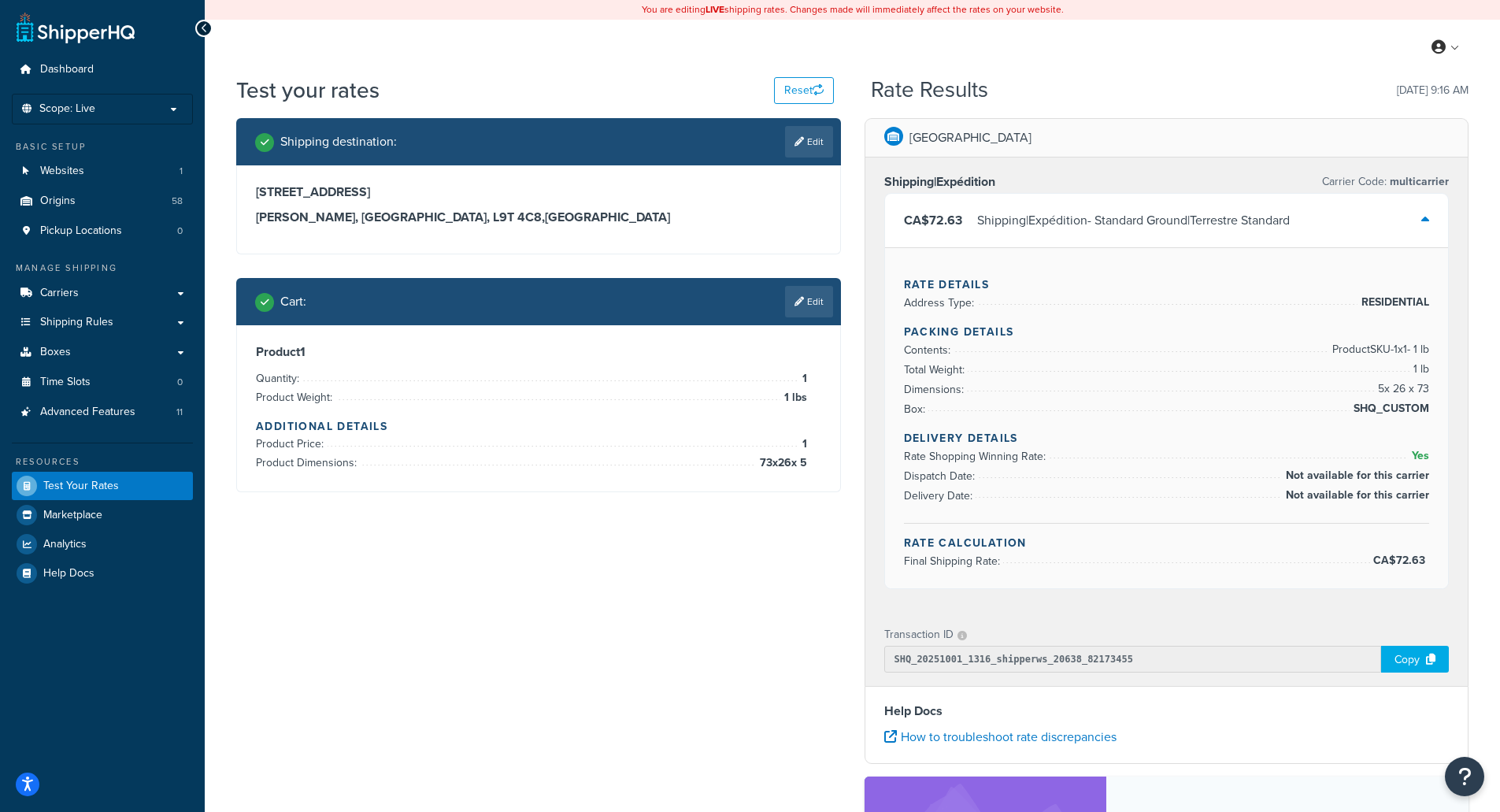
click at [809, 300] on link "Edit" at bounding box center [809, 302] width 48 height 32
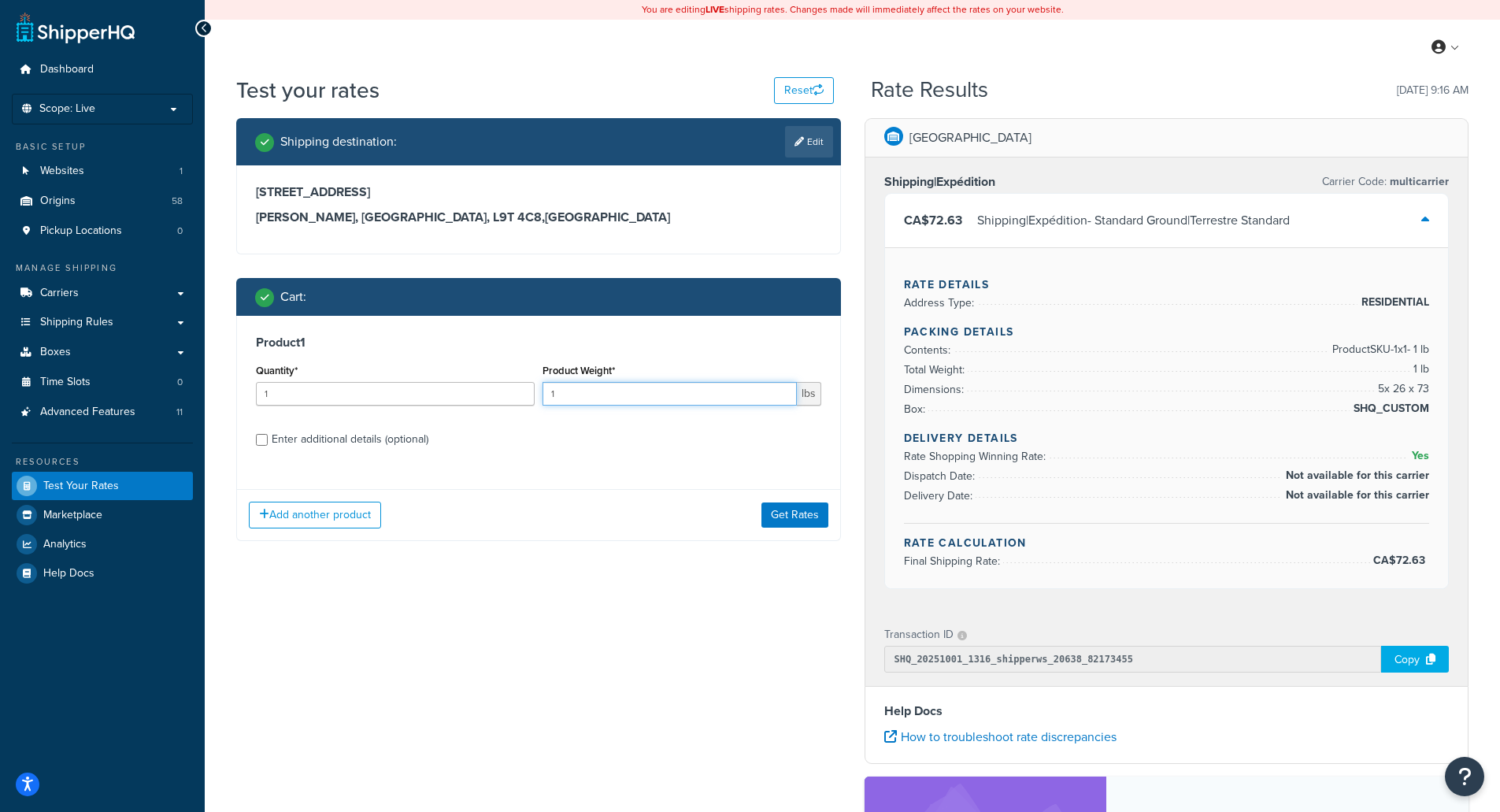
click at [575, 398] on input "1" at bounding box center [670, 394] width 255 height 23
type input "114"
click at [789, 512] on button "Get Rates" at bounding box center [795, 515] width 67 height 25
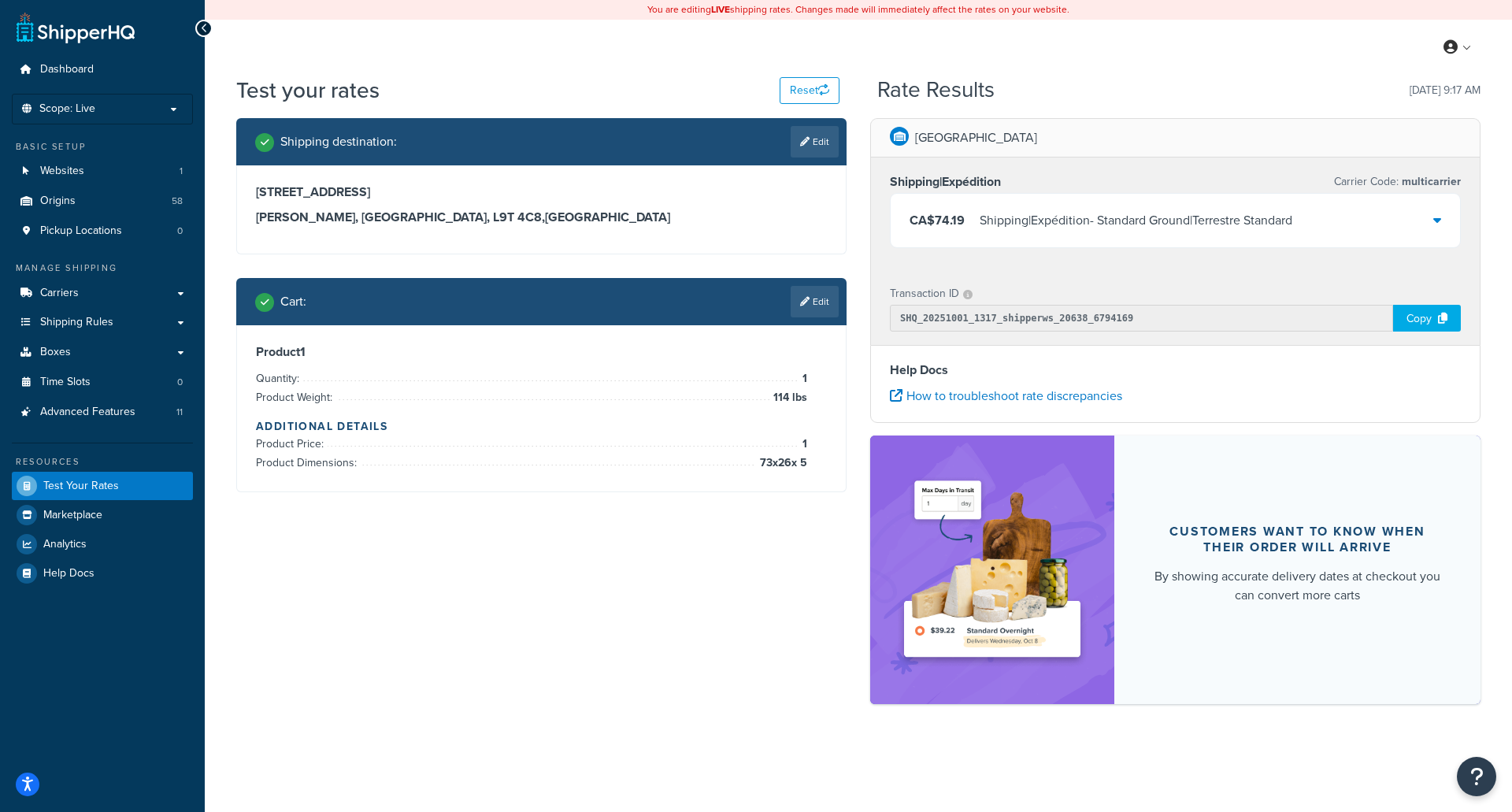
click at [1439, 212] on div at bounding box center [1437, 220] width 8 height 22
